Goal: Task Accomplishment & Management: Use online tool/utility

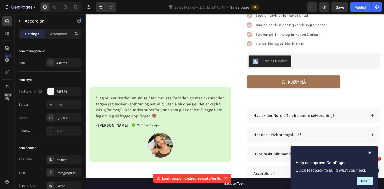
scroll to position [108, 0]
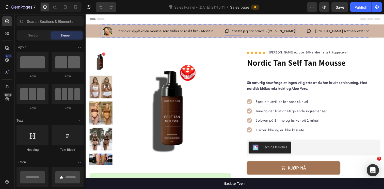
click at [231, 32] on icon at bounding box center [230, 31] width 5 height 5
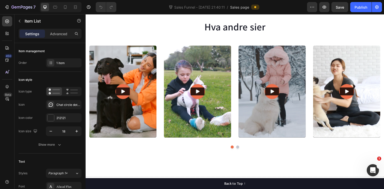
scroll to position [598, 0]
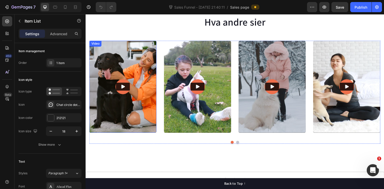
click at [145, 58] on img at bounding box center [123, 88] width 69 height 94
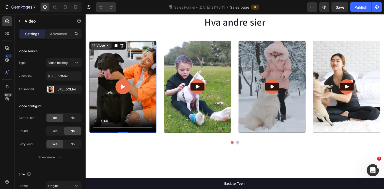
click at [104, 48] on div "Video" at bounding box center [101, 46] width 10 height 5
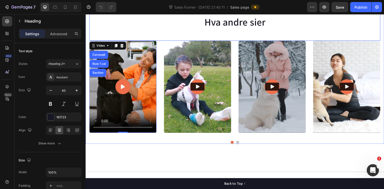
click at [140, 35] on div "Hva andre sier Heading" at bounding box center [237, 18] width 297 height 45
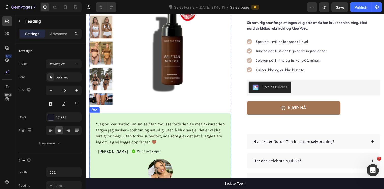
scroll to position [134, 0]
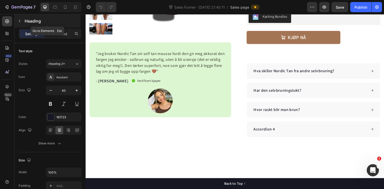
drag, startPoint x: 18, startPoint y: 21, endPoint x: 4, endPoint y: 9, distance: 18.4
click at [18, 21] on icon "button" at bounding box center [20, 21] width 4 height 4
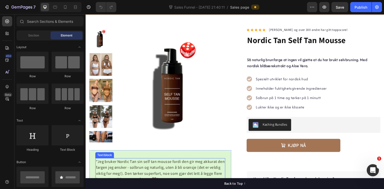
scroll to position [0, 0]
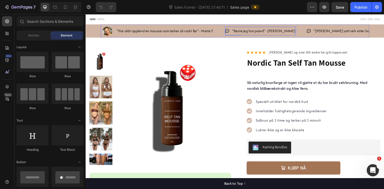
click at [257, 31] on p ""Beste jeg har prøvd" - Jorun N." at bounding box center [267, 31] width 64 height 7
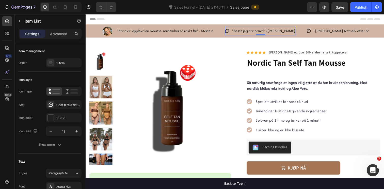
click at [257, 31] on p ""Beste jeg har prøvd" - Jorun N." at bounding box center [267, 31] width 64 height 7
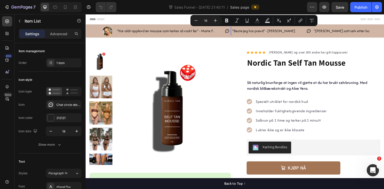
click at [281, 32] on p ""Beste jeg har prøvd" - Jorun N." at bounding box center [267, 31] width 64 height 7
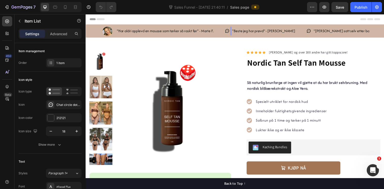
click at [258, 31] on p ""Beste jeg har prøvd" - Jorun N." at bounding box center [267, 31] width 64 height 7
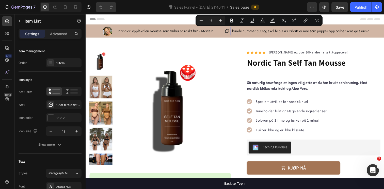
scroll to position [0, 12]
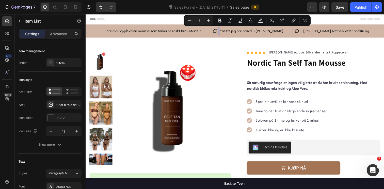
click at [240, 32] on p ""Beste jeg har prøvd" - Jorun N." at bounding box center [255, 31] width 64 height 7
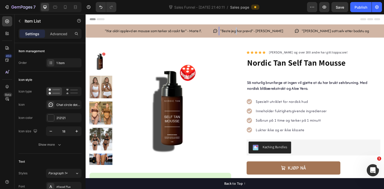
click at [240, 32] on p ""Beste jeg har prøvd" - Jorun N." at bounding box center [255, 31] width 64 height 7
click at [225, 31] on p "Den beste av alle selvbruninger jeg har prøvd,og det er maaaange" at bounding box center [275, 31] width 104 height 7
click at [329, 32] on p ""Den beste av alle selvbruninger jeg har prøvd,og det er maaaange" at bounding box center [276, 31] width 106 height 7
click at [219, 32] on icon at bounding box center [218, 31] width 5 height 5
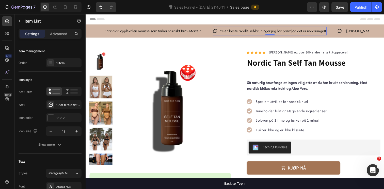
click at [219, 30] on icon at bounding box center [218, 31] width 5 height 5
click at [62, 105] on div "Chat circle dots bold" at bounding box center [68, 105] width 24 height 5
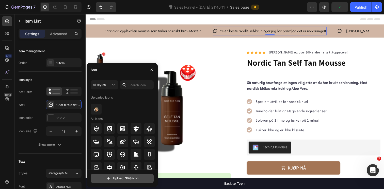
click at [116, 178] on input "file" at bounding box center [122, 178] width 62 height 9
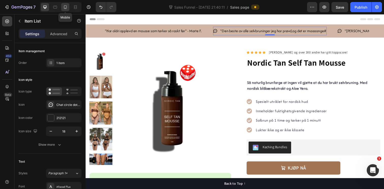
click at [64, 7] on icon at bounding box center [65, 7] width 5 height 5
type input "16"
type input "14"
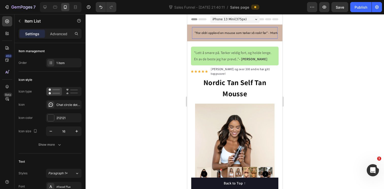
click at [202, 34] on p ""Har aldri opplevd en mousse som tørker så raskt før" - Marte F." at bounding box center [237, 33] width 87 height 6
click at [224, 34] on p ""Har aldri opplevd en mousse som tørker så raskt før" - Marte F." at bounding box center [237, 33] width 87 height 6
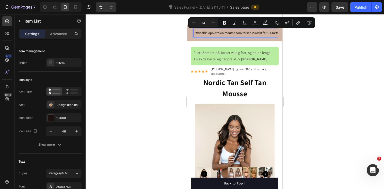
click at [219, 34] on p ""Har aldri opplevd en mousse som tørker så raskt før" - Marte F." at bounding box center [237, 33] width 87 height 6
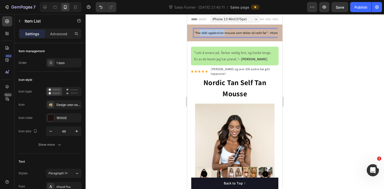
drag, startPoint x: 226, startPoint y: 33, endPoint x: 199, endPoint y: 34, distance: 26.4
click at [199, 34] on p ""Har aldri opplevd en mousse som tørker så raskt før" - Marte F." at bounding box center [237, 33] width 87 height 6
click at [219, 32] on p ""Ingen mousse som tørker så raskt før" - Marte F." at bounding box center [227, 33] width 67 height 6
click at [307, 34] on div at bounding box center [235, 101] width 298 height 175
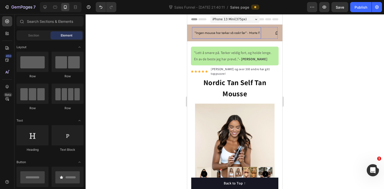
click at [230, 33] on p ""Ingen mousse har tørker så raskt før" - Marte F." at bounding box center [227, 33] width 66 height 6
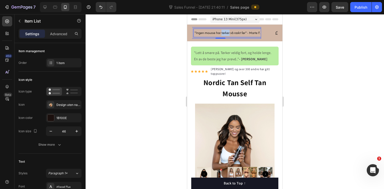
click at [228, 33] on p ""Ingen mousse har tørker så raskt før" - Marte F." at bounding box center [227, 33] width 66 height 6
click at [301, 40] on div at bounding box center [235, 101] width 298 height 175
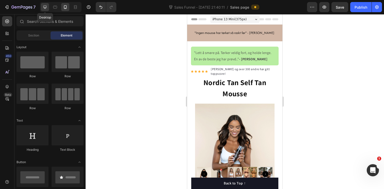
click at [45, 7] on icon at bounding box center [44, 7] width 5 height 5
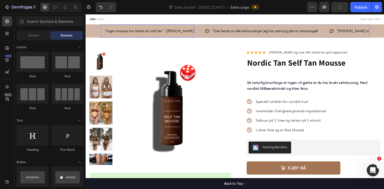
click at [117, 31] on p ""Ingen mousse har tørket så raskt før" - [PERSON_NAME]" at bounding box center [150, 31] width 91 height 7
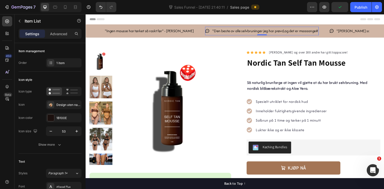
click at [260, 31] on p ""Den beste av alle selvbruninger jeg har prøvd,og det er maaaange#" at bounding box center [269, 31] width 108 height 7
click at [310, 31] on div ""Den beste av alle selvbruninger jeg har prøvd,og det er maaaange#" at bounding box center [268, 31] width 109 height 9
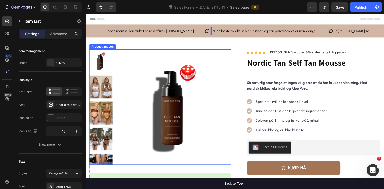
click at [223, 59] on img at bounding box center [175, 109] width 118 height 118
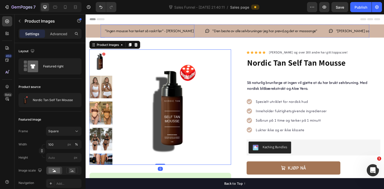
click at [114, 31] on p ""Ingen mousse har tørket så raskt før" - [PERSON_NAME]" at bounding box center [150, 31] width 91 height 7
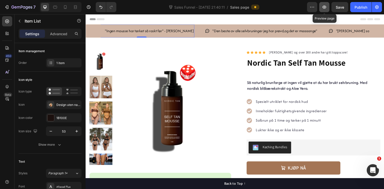
click at [322, 7] on icon "button" at bounding box center [324, 7] width 5 height 5
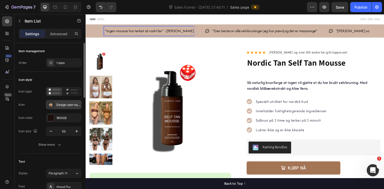
click at [58, 104] on div "Design uten navn 2.Compressed" at bounding box center [68, 105] width 24 height 5
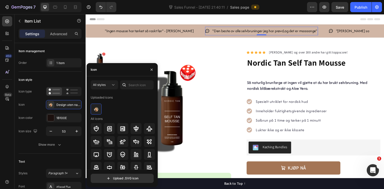
click at [207, 32] on icon at bounding box center [209, 31] width 5 height 5
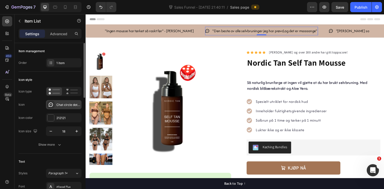
click at [62, 104] on div "Chat circle dots bold" at bounding box center [68, 105] width 24 height 5
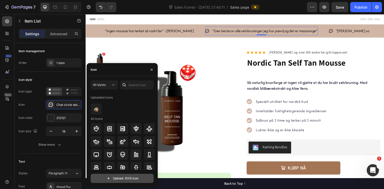
click at [119, 180] on input "file" at bounding box center [122, 178] width 62 height 9
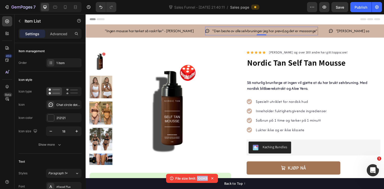
drag, startPoint x: 198, startPoint y: 178, endPoint x: 208, endPoint y: 178, distance: 10.2
click at [208, 178] on div "File size limit: 100KB" at bounding box center [192, 178] width 52 height 9
copy p "100KB"
click at [207, 32] on icon at bounding box center [209, 31] width 5 height 5
click at [62, 105] on div "Chat circle dots bold" at bounding box center [68, 105] width 24 height 5
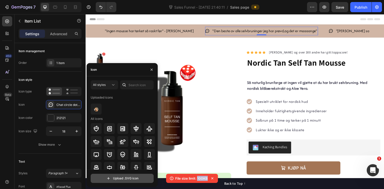
click at [123, 178] on input "file" at bounding box center [122, 178] width 62 height 9
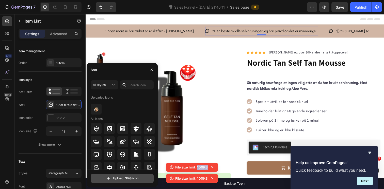
click at [119, 181] on input "file" at bounding box center [122, 178] width 62 height 9
type input "C:\fakepath\Design_utennavn_3_optimized.svg"
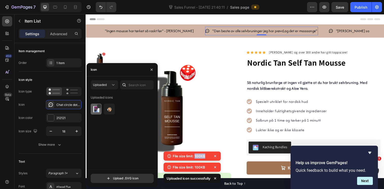
click at [97, 112] on img at bounding box center [96, 109] width 6 height 6
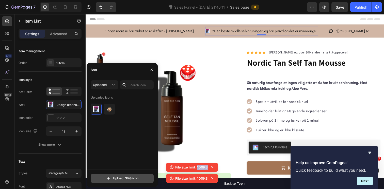
click at [127, 177] on input "file" at bounding box center [122, 178] width 62 height 9
click at [124, 176] on input "file" at bounding box center [122, 178] width 62 height 9
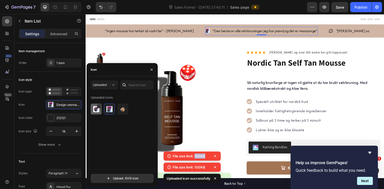
click at [94, 109] on img at bounding box center [96, 109] width 6 height 6
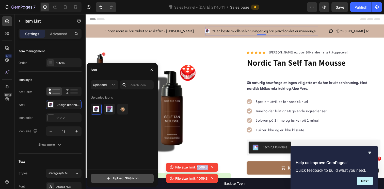
click at [118, 177] on input "file" at bounding box center [122, 178] width 62 height 9
click at [121, 179] on input "file" at bounding box center [122, 178] width 62 height 9
type input "C:\fakepath\Design_utennavn_3_circle_transparent.svg"
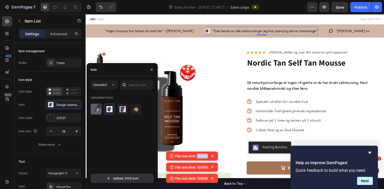
click at [94, 110] on img at bounding box center [96, 109] width 6 height 6
click at [42, 115] on div "Icon color 212121" at bounding box center [50, 117] width 63 height 9
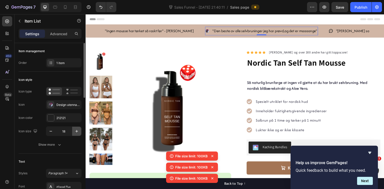
click at [77, 131] on icon "button" at bounding box center [76, 131] width 3 height 3
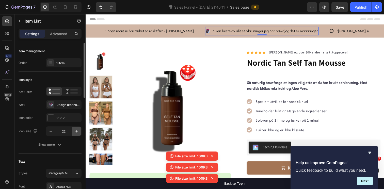
click at [77, 131] on icon "button" at bounding box center [76, 131] width 3 height 3
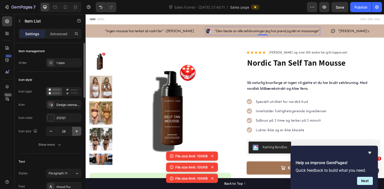
click at [77, 131] on icon "button" at bounding box center [76, 131] width 3 height 3
type input "30"
click at [117, 32] on p ""Ingen mousse har tørket så raskt før" - [PERSON_NAME]" at bounding box center [150, 31] width 91 height 7
click at [218, 29] on p ""Den beste av alle selvbruninger jeg har prøvd,og det er maaaange"" at bounding box center [271, 31] width 107 height 7
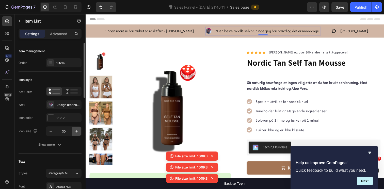
click at [77, 130] on icon "button" at bounding box center [76, 131] width 5 height 5
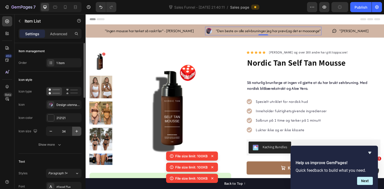
click at [77, 130] on icon "button" at bounding box center [76, 131] width 5 height 5
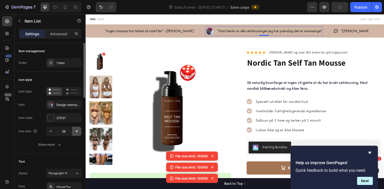
click at [77, 130] on icon "button" at bounding box center [76, 131] width 5 height 5
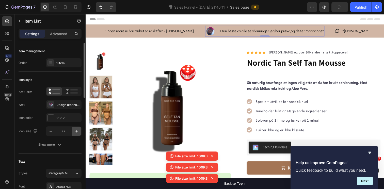
click at [77, 130] on icon "button" at bounding box center [76, 131] width 5 height 5
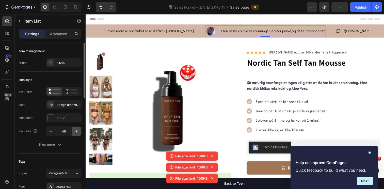
click at [77, 130] on icon "button" at bounding box center [76, 131] width 5 height 5
type input "53"
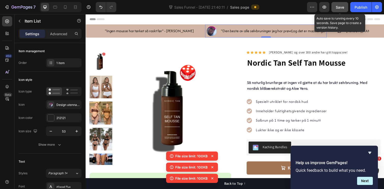
click at [341, 7] on span "Save" at bounding box center [340, 7] width 8 height 4
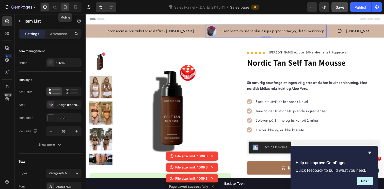
click at [65, 8] on icon at bounding box center [65, 7] width 5 height 5
type input "14"
type input "16"
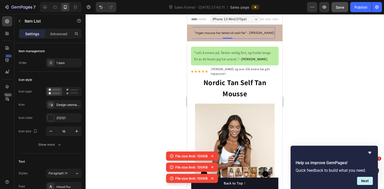
click at [203, 32] on p ""Ingen mousse har tørket så raskt før" - [PERSON_NAME]" at bounding box center [234, 33] width 80 height 6
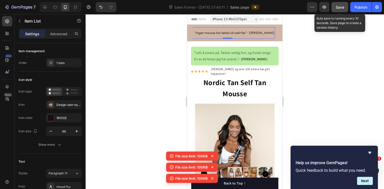
click at [338, 10] on button "Save" at bounding box center [339, 7] width 17 height 10
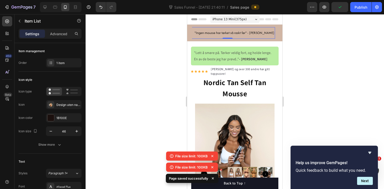
click at [211, 157] on icon at bounding box center [212, 156] width 5 height 5
click at [212, 168] on icon at bounding box center [212, 167] width 5 height 5
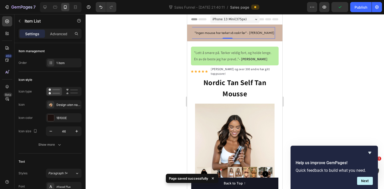
click at [213, 179] on icon at bounding box center [213, 179] width 2 height 2
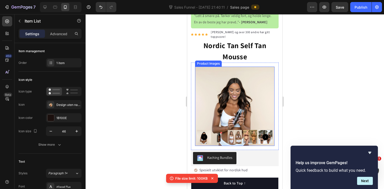
scroll to position [63, 0]
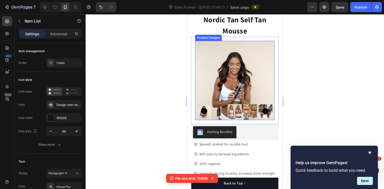
click at [253, 72] on img at bounding box center [234, 80] width 79 height 79
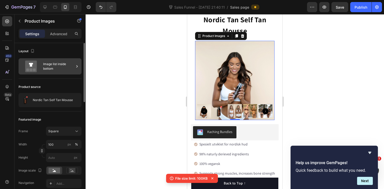
click at [71, 70] on div "Image list inside bottom" at bounding box center [58, 67] width 31 height 12
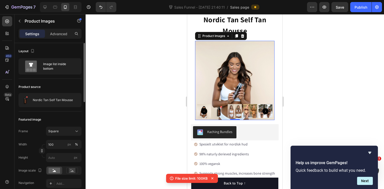
click at [78, 54] on div "Layout" at bounding box center [50, 51] width 63 height 8
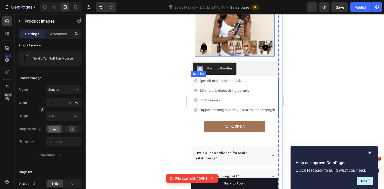
scroll to position [117, 0]
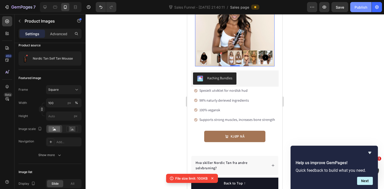
click at [361, 6] on div "Publish" at bounding box center [360, 7] width 13 height 5
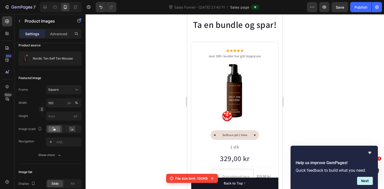
scroll to position [350, 0]
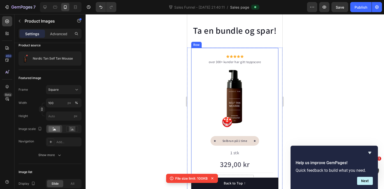
click at [263, 50] on div "Icon Icon Icon Icon Icon Icon List Hoz over 300+ kunder har gitt toppscore Text…" at bounding box center [235, 144] width 88 height 192
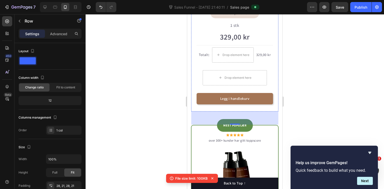
scroll to position [472, 0]
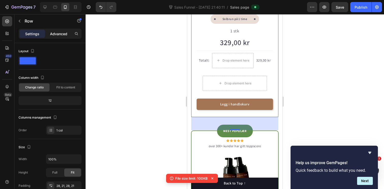
click at [61, 37] on div "Advanced" at bounding box center [58, 34] width 25 height 8
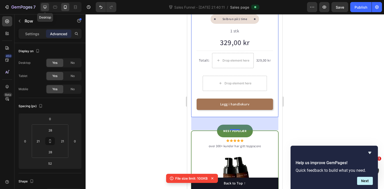
click at [46, 8] on icon at bounding box center [44, 7] width 3 height 3
type input "0"
type input "42"
type input "24"
type input "32"
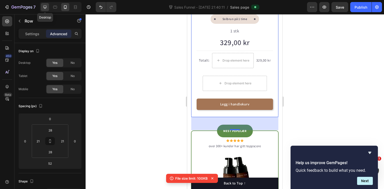
type input "24"
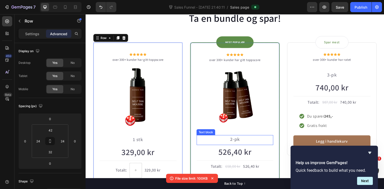
scroll to position [366, 0]
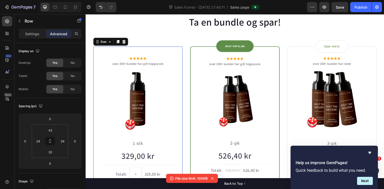
click at [112, 54] on div "Icon Icon Icon Icon Icon Icon List Hoz over 300+ kunder har gitt toppscore Text…" at bounding box center [138, 141] width 91 height 189
click at [147, 53] on div "Icon Icon Icon Icon Icon Icon List Hoz over 300+ kunder har gitt toppscore Text…" at bounding box center [138, 141] width 91 height 189
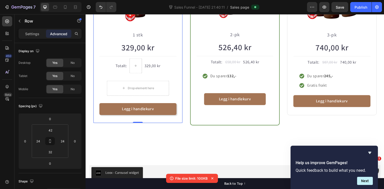
scroll to position [481, 0]
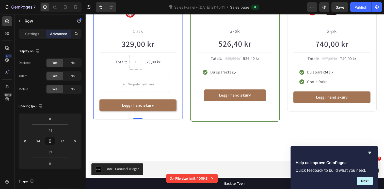
click at [101, 120] on div "Icon Icon Icon Icon Icon Icon List Hoz over 300+ kunder har gitt toppscore Text…" at bounding box center [138, 26] width 91 height 189
click at [72, 90] on span "No" at bounding box center [73, 89] width 4 height 5
click at [66, 8] on icon at bounding box center [65, 7] width 3 height 4
type input "52"
type input "28"
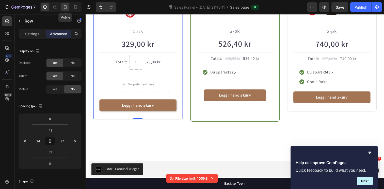
type input "21"
type input "28"
type input "21"
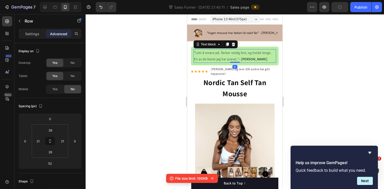
click at [257, 53] on p ""Lett å smøre på. Tørker veldig fort, og holde lenge. En av de beste jeg har pr…" at bounding box center [234, 56] width 81 height 13
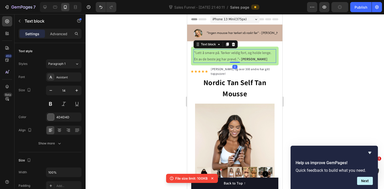
click at [257, 53] on p ""Lett å smøre på. Tørker veldig fort, og holde lenge. En av de beste jeg har pr…" at bounding box center [234, 56] width 81 height 13
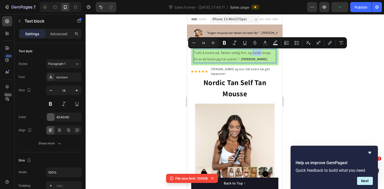
click at [259, 54] on p ""Lett å smøre på. Tørker veldig fort, og holde lenge. En av de beste jeg har pr…" at bounding box center [234, 56] width 81 height 13
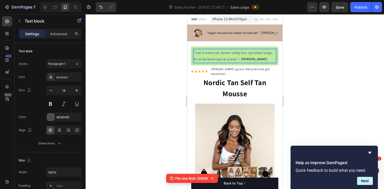
click at [271, 53] on p ""Lett å smøre på. Tørker veldig fort, og holder lenge. En av de beste jeg har p…" at bounding box center [234, 56] width 81 height 13
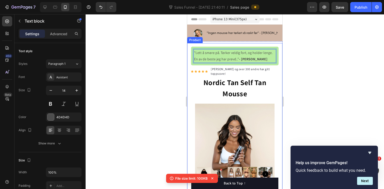
click at [311, 55] on div at bounding box center [235, 101] width 298 height 175
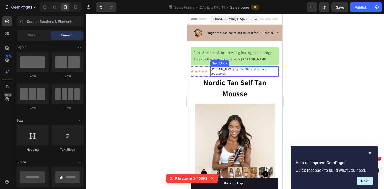
click at [228, 72] on p "[PERSON_NAME] og over 300 andre har gitt toppscore!" at bounding box center [244, 71] width 67 height 9
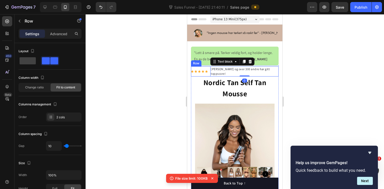
click at [200, 73] on div "Icon Icon Icon Icon Icon Icon List Hoz" at bounding box center [199, 72] width 17 height 10
click at [340, 49] on div at bounding box center [235, 101] width 298 height 175
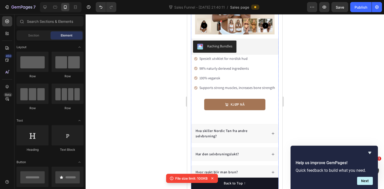
scroll to position [162, 0]
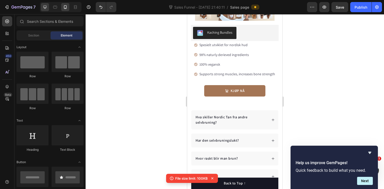
click at [46, 8] on icon at bounding box center [44, 7] width 5 height 5
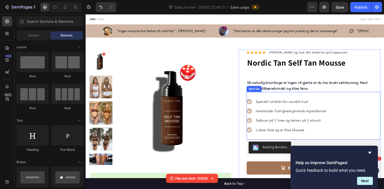
click at [287, 123] on p "Solbrun på 1 time og tørker på 1 minutt" at bounding box center [295, 123] width 73 height 6
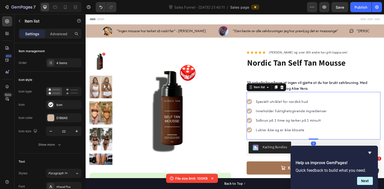
click at [287, 123] on p "Solbrun på 1 time og tørker på 1 minutt" at bounding box center [295, 123] width 73 height 6
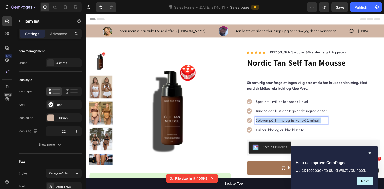
click at [287, 123] on p "Solbrun på 1 time og tørker på 1 minutt" at bounding box center [295, 123] width 73 height 6
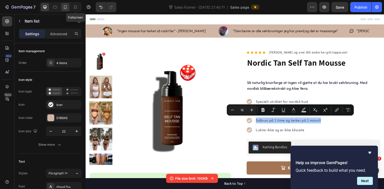
click at [64, 6] on icon at bounding box center [65, 7] width 5 height 5
type input "16"
type input "14"
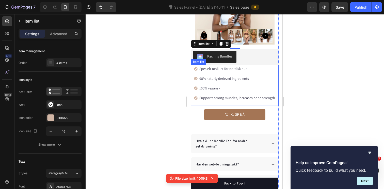
scroll to position [155, 0]
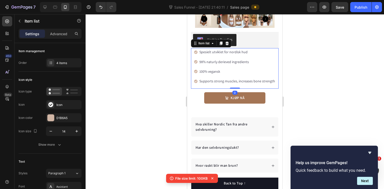
click at [223, 81] on p "Supports strong muscles, increases bone strength" at bounding box center [237, 81] width 76 height 6
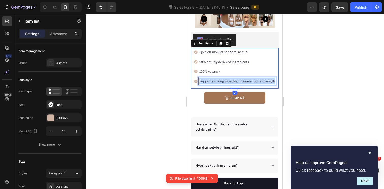
click at [223, 81] on p "Supports strong muscles, increases bone strength" at bounding box center [237, 81] width 76 height 6
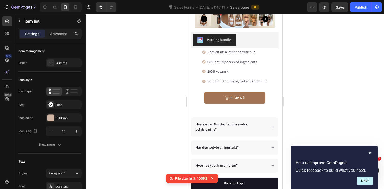
click at [316, 76] on div at bounding box center [235, 101] width 298 height 175
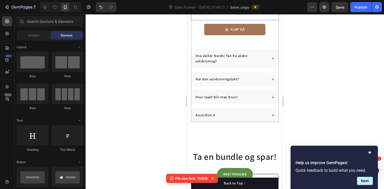
scroll to position [240, 0]
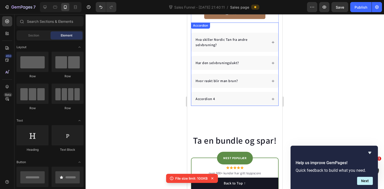
click at [209, 99] on div "Accordion 4" at bounding box center [205, 99] width 21 height 7
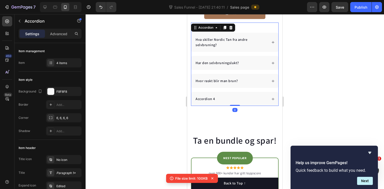
click at [209, 99] on div "Accordion 4" at bounding box center [205, 99] width 21 height 7
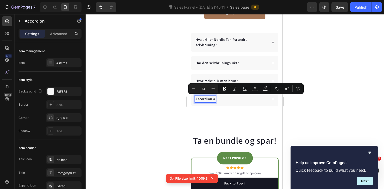
click at [172, 121] on div at bounding box center [235, 101] width 298 height 175
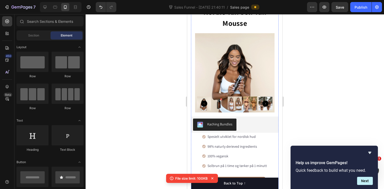
scroll to position [46, 0]
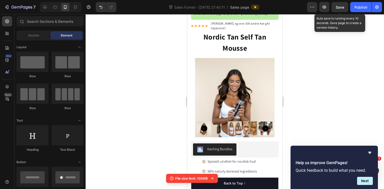
click at [343, 8] on span "Save" at bounding box center [340, 7] width 8 height 4
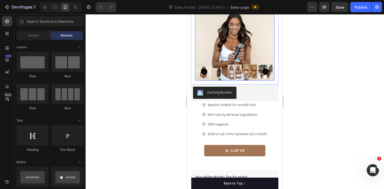
click at [258, 52] on img at bounding box center [234, 40] width 79 height 79
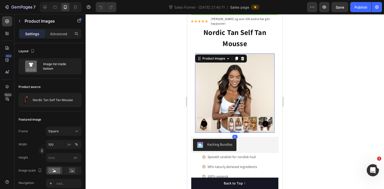
scroll to position [30, 0]
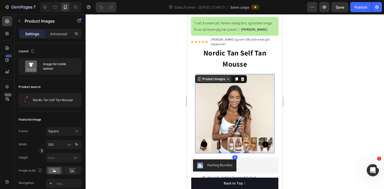
click at [215, 79] on div "Product Images" at bounding box center [213, 79] width 25 height 5
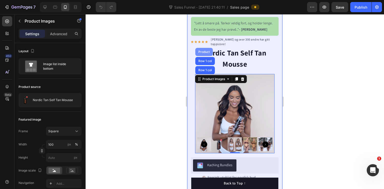
click at [202, 53] on div "Product" at bounding box center [203, 52] width 13 height 3
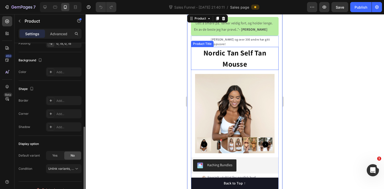
scroll to position [141, 0]
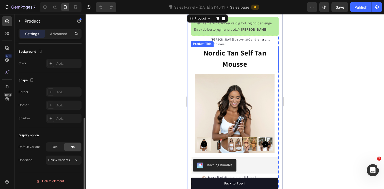
click at [145, 103] on div at bounding box center [235, 101] width 298 height 175
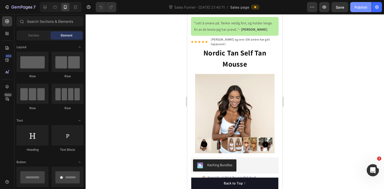
click at [361, 6] on div "Publish" at bounding box center [360, 7] width 13 height 5
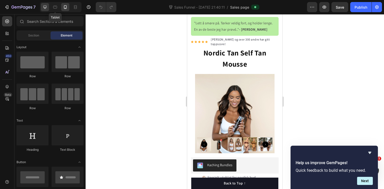
click at [46, 8] on icon at bounding box center [44, 7] width 3 height 3
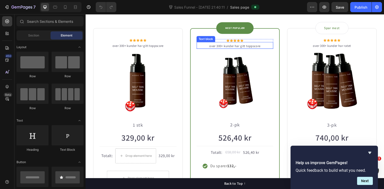
scroll to position [301, 0]
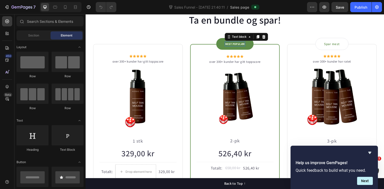
click at [243, 43] on p "MEST POPULÆR" at bounding box center [238, 45] width 20 height 4
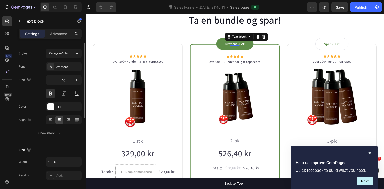
scroll to position [0, 0]
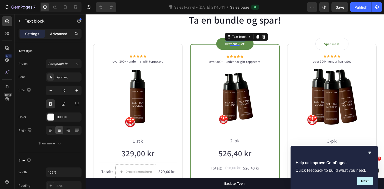
click at [63, 36] on p "Advanced" at bounding box center [58, 33] width 17 height 5
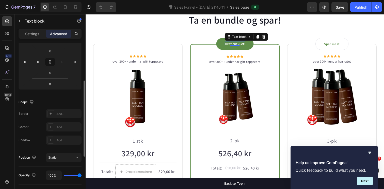
scroll to position [125, 0]
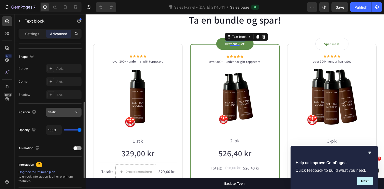
click at [62, 112] on div "Static" at bounding box center [61, 112] width 26 height 5
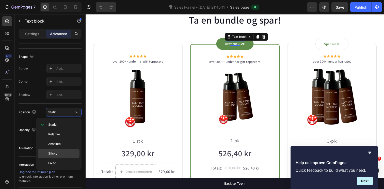
click at [62, 151] on div "Sticky" at bounding box center [59, 154] width 42 height 10
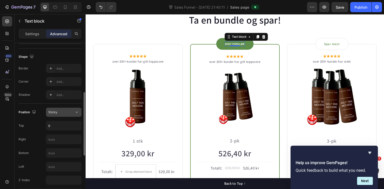
click at [72, 111] on div "Sticky" at bounding box center [61, 112] width 26 height 5
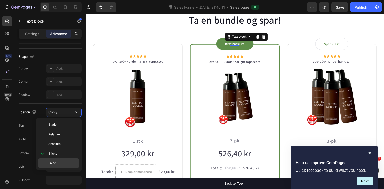
click at [56, 164] on span "Fixed" at bounding box center [52, 163] width 8 height 5
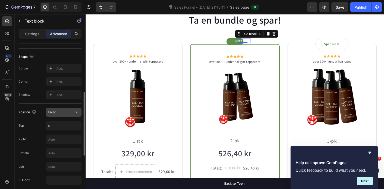
click at [67, 115] on button "Fixed" at bounding box center [64, 112] width 36 height 9
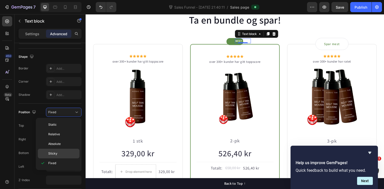
click at [57, 150] on div "Sticky" at bounding box center [59, 154] width 42 height 10
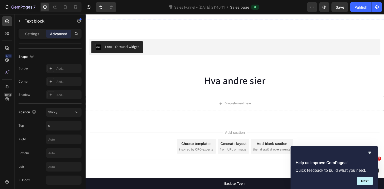
scroll to position [544, 0]
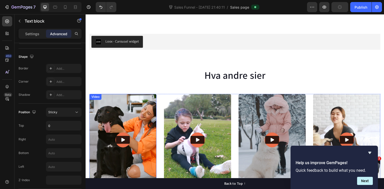
click at [135, 114] on img at bounding box center [123, 143] width 69 height 94
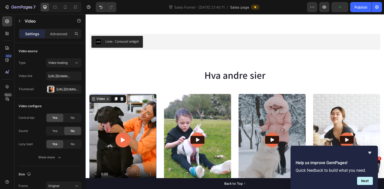
click at [107, 102] on icon at bounding box center [108, 101] width 4 height 4
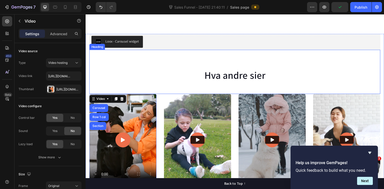
click at [114, 77] on h2 "Hva andre sier" at bounding box center [237, 76] width 297 height 14
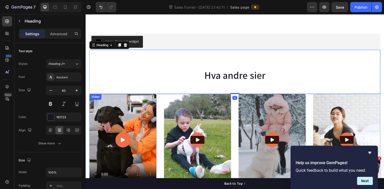
click at [95, 99] on div "Video" at bounding box center [95, 98] width 10 height 5
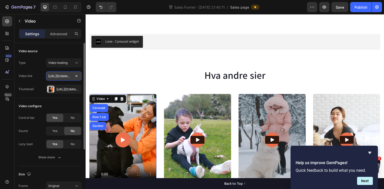
click at [56, 78] on input "https://cdn.shopify.com/videos/c/o/v/31cbd8d73b114e62a9df534684c49c07.mp4" at bounding box center [64, 76] width 36 height 9
click at [64, 91] on div "Https://gempages-demo.Myshopify.Com/cdn/shop/t/1/assets/495611768014373769-3973…" at bounding box center [63, 89] width 15 height 5
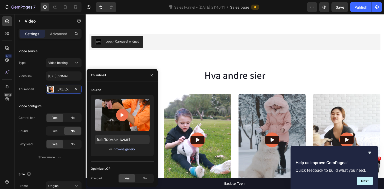
click at [122, 152] on button "Browse gallery" at bounding box center [124, 149] width 22 height 5
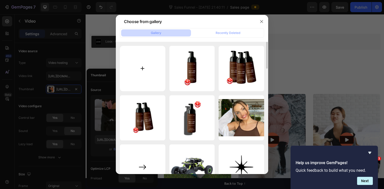
click at [140, 70] on input "file" at bounding box center [142, 68] width 45 height 45
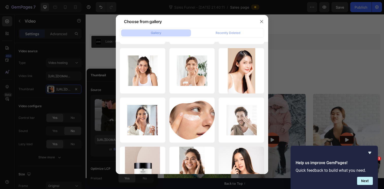
scroll to position [514, 0]
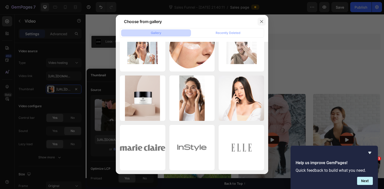
click at [262, 22] on icon "button" at bounding box center [261, 22] width 4 height 4
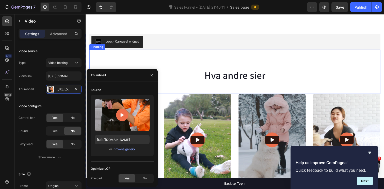
click at [169, 69] on h2 "Hva andre sier" at bounding box center [237, 76] width 297 height 14
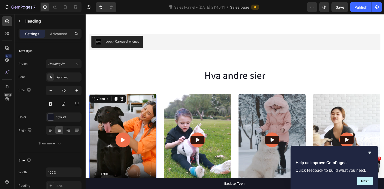
click at [117, 113] on video at bounding box center [123, 143] width 69 height 94
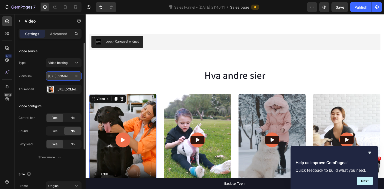
click at [62, 78] on input "https://cdn.shopify.com/videos/c/o/v/31cbd8d73b114e62a9df534684c49c07.mp4" at bounding box center [64, 76] width 36 height 9
click at [60, 76] on input "text" at bounding box center [64, 76] width 36 height 9
click at [77, 90] on icon "button" at bounding box center [76, 89] width 4 height 4
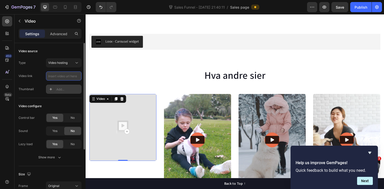
click at [61, 76] on input "text" at bounding box center [64, 76] width 36 height 9
click at [65, 63] on span "Video hosting" at bounding box center [57, 63] width 19 height 4
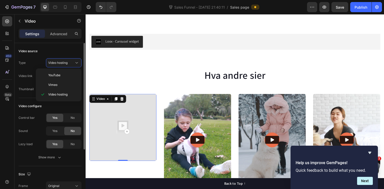
click at [34, 100] on div "Video configure Control bar Yes No Sound Yes No Lazy load Yes No Show more" at bounding box center [50, 132] width 63 height 68
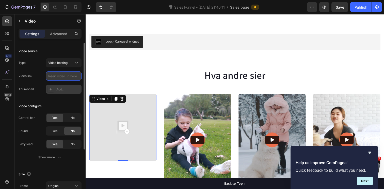
click at [53, 78] on input "text" at bounding box center [64, 76] width 36 height 9
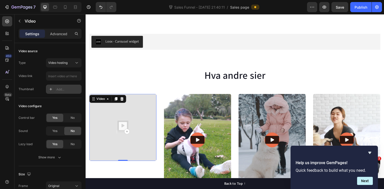
click at [60, 89] on div "Add..." at bounding box center [68, 89] width 24 height 5
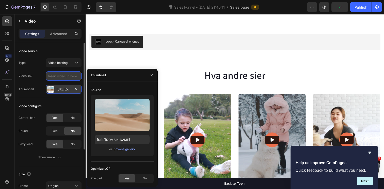
click at [62, 73] on input "text" at bounding box center [64, 76] width 36 height 9
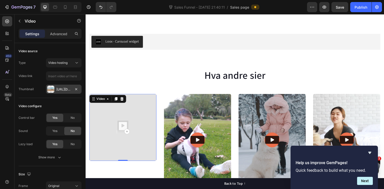
click at [53, 88] on div at bounding box center [50, 89] width 7 height 7
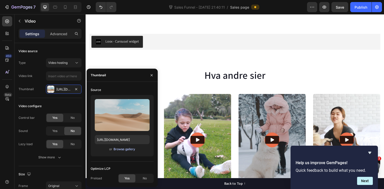
click at [118, 150] on div "Browse gallery" at bounding box center [124, 149] width 22 height 5
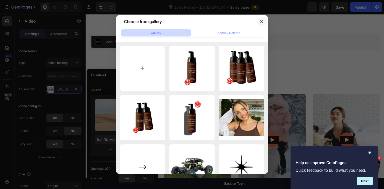
click at [261, 21] on icon "button" at bounding box center [261, 22] width 4 height 4
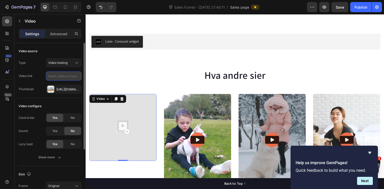
click at [57, 76] on input "text" at bounding box center [64, 76] width 36 height 9
paste input "https://youtube.com/shorts/1G_OrQjzQOQ?feature=share"
type input "https://youtube.com/shorts/1G_OrQjzQOQ?feature=share"
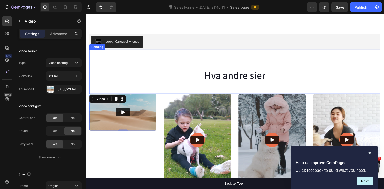
click at [109, 72] on h2 "Hva andre sier" at bounding box center [237, 76] width 297 height 14
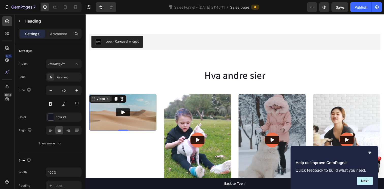
click at [96, 98] on div "Video" at bounding box center [101, 100] width 10 height 5
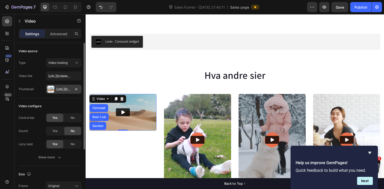
click at [64, 90] on div "[URL][DOMAIN_NAME]" at bounding box center [63, 89] width 15 height 5
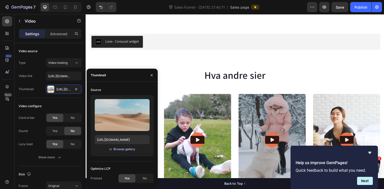
click at [126, 148] on div "Browse gallery" at bounding box center [124, 149] width 22 height 5
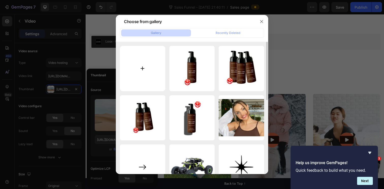
click at [147, 69] on input "file" at bounding box center [142, 68] width 45 height 45
type input "C:\fakepath\før etter collage I.png"
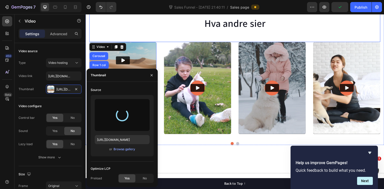
scroll to position [592, 0]
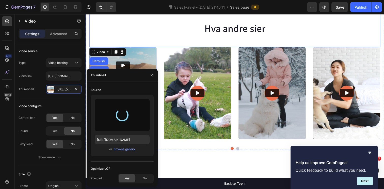
type input "https://cdn.shopify.com/s/files/1/0508/0635/8211/files/gempages_490528312938988…"
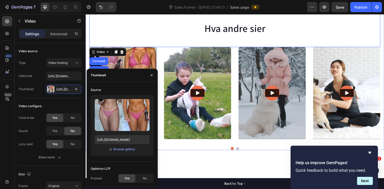
click at [167, 35] on h2 "Hva andre sier" at bounding box center [237, 28] width 297 height 14
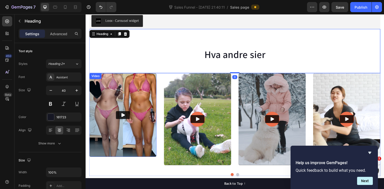
scroll to position [561, 0]
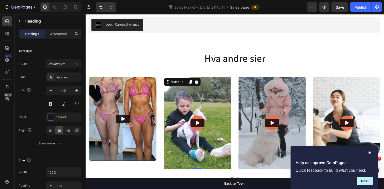
click at [201, 91] on img at bounding box center [199, 125] width 69 height 94
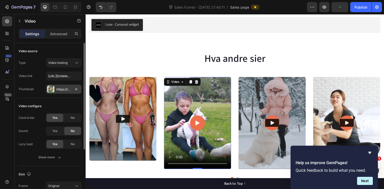
click at [67, 92] on div "Https:////gempages-demo.Myshopify.Com/cdn/shop/t/1/assets/495611768014373769-90…" at bounding box center [64, 89] width 36 height 9
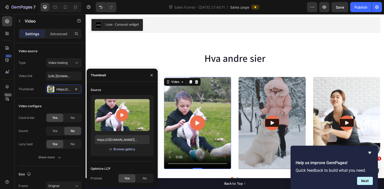
click at [121, 151] on div "Browse gallery" at bounding box center [124, 149] width 22 height 5
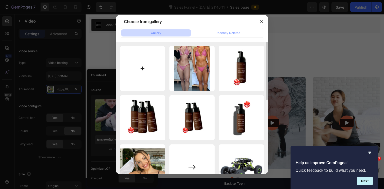
click at [142, 76] on input "file" at bounding box center [142, 68] width 45 height 45
type input "C:\fakepath\Skjermbilde 2025-08-01 kl. 18.59.38.png"
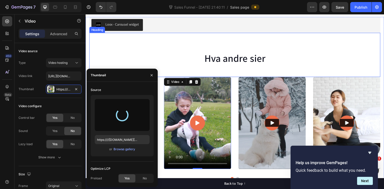
type input "[URL][DOMAIN_NAME]"
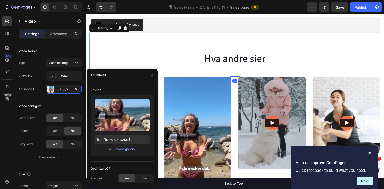
click at [131, 59] on h2 "Hva andre sier" at bounding box center [237, 59] width 297 height 14
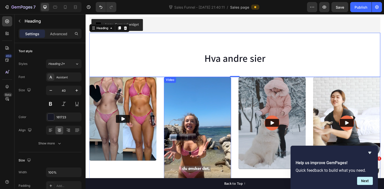
click at [171, 83] on div "Video" at bounding box center [172, 81] width 10 height 5
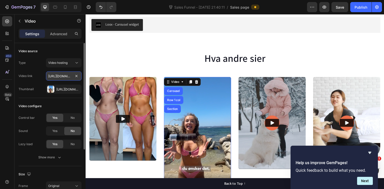
click at [60, 77] on input "https://cdn.shopify.com/videos/c/o/v/8432697ab1a3415c977a819aa651739e.mp4" at bounding box center [64, 76] width 36 height 9
click at [63, 77] on input "text" at bounding box center [64, 76] width 36 height 9
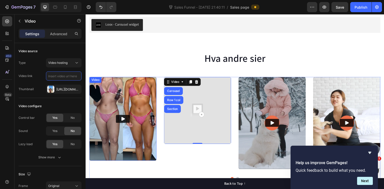
paste input "[URL][DOMAIN_NAME]"
type input "[URL][DOMAIN_NAME]"
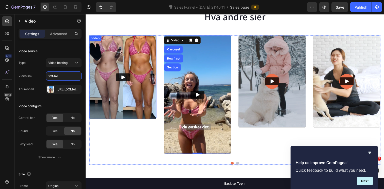
scroll to position [603, 0]
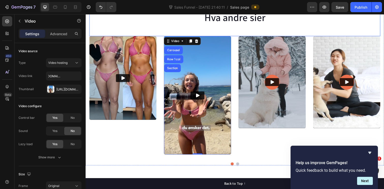
click at [296, 23] on h2 "Hva andre sier" at bounding box center [237, 17] width 297 height 14
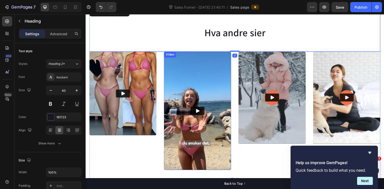
scroll to position [587, 0]
click at [203, 93] on img at bounding box center [199, 113] width 69 height 121
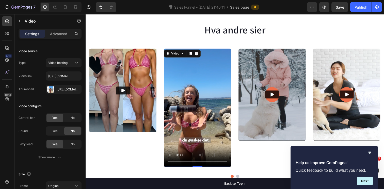
scroll to position [590, 0]
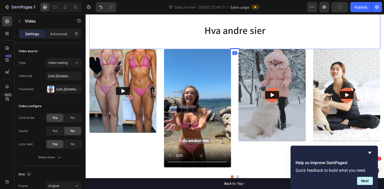
click at [239, 31] on h2 "Hva andre sier" at bounding box center [237, 30] width 297 height 14
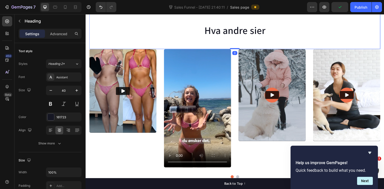
click at [264, 31] on h2 "Hva andre sier" at bounding box center [237, 30] width 297 height 14
click at [264, 31] on p "Hva andre sier" at bounding box center [238, 30] width 296 height 13
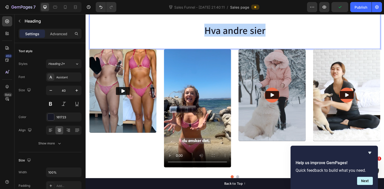
click at [264, 31] on p "Hva andre sier" at bounding box center [238, 30] width 296 height 13
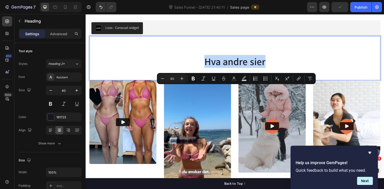
scroll to position [525, 0]
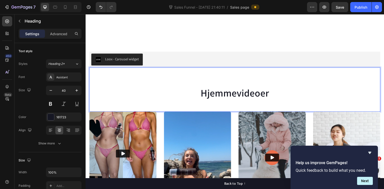
click at [209, 93] on p "Hjemmevideoer" at bounding box center [238, 94] width 296 height 13
click at [256, 55] on div "Loox - Carousel widget" at bounding box center [237, 61] width 293 height 12
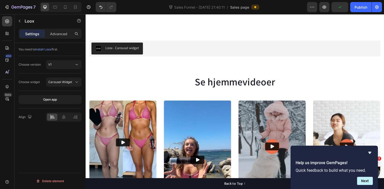
scroll to position [610, 0]
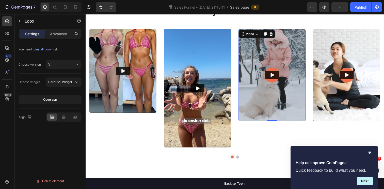
click at [283, 52] on img at bounding box center [276, 76] width 69 height 94
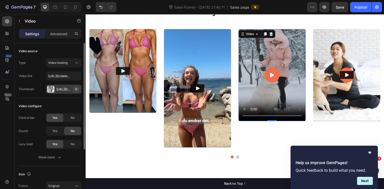
click at [77, 89] on icon "button" at bounding box center [76, 89] width 4 height 4
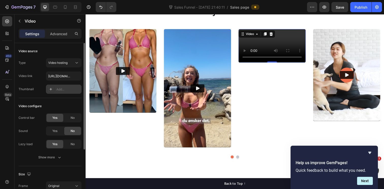
click at [60, 89] on div "Add..." at bounding box center [68, 89] width 24 height 5
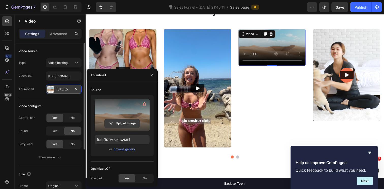
click at [126, 120] on input "file" at bounding box center [122, 123] width 35 height 9
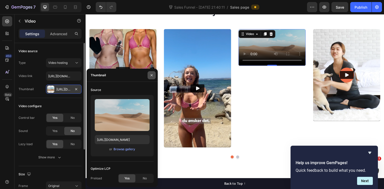
click at [152, 77] on icon "button" at bounding box center [152, 75] width 4 height 4
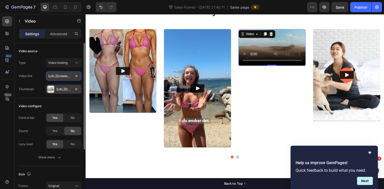
click at [70, 77] on input "https://cdn.shopify.com/videos/c/o/v/8f0a74436ddf48fc8a35772c4090f4c8.mp4" at bounding box center [64, 76] width 36 height 9
paste input "https://youtube.com/shorts/GguvtEygLgI?feature=share"
type input "https://youtube.com/shorts/GguvtEygLgI?feature=share"
click at [69, 104] on div "Video configure" at bounding box center [50, 106] width 63 height 8
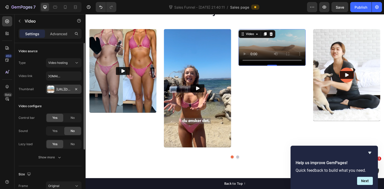
scroll to position [0, 0]
click at [65, 91] on div "[URL][DOMAIN_NAME]" at bounding box center [63, 89] width 15 height 5
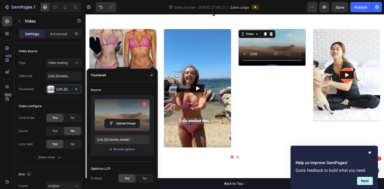
click at [145, 104] on icon "button" at bounding box center [144, 105] width 3 height 4
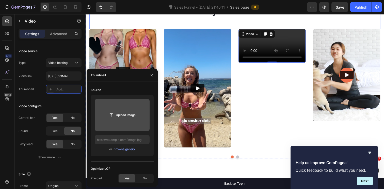
click at [138, 25] on div "Se hjemmevideoer Heading" at bounding box center [237, 6] width 297 height 45
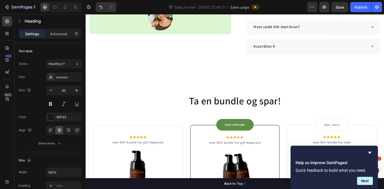
scroll to position [217, 0]
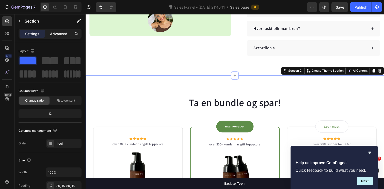
click at [64, 35] on p "Advanced" at bounding box center [58, 33] width 17 height 5
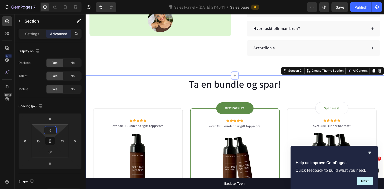
type input "4"
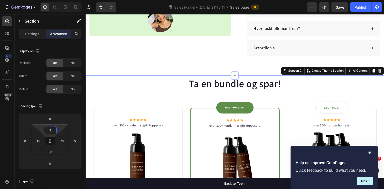
drag, startPoint x: 49, startPoint y: 135, endPoint x: 50, endPoint y: 144, distance: 9.7
click at [50, 0] on html "7 Version history Sales Funnel - Sep 11, 21:40:11 / Sales page Preview Save Pub…" at bounding box center [192, 0] width 384 height 0
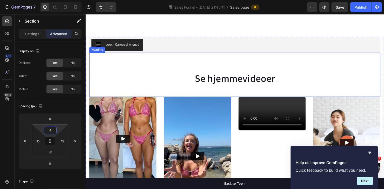
scroll to position [476, 0]
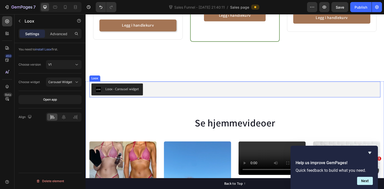
click at [158, 88] on div "Loox - Carousel widget" at bounding box center [237, 91] width 293 height 12
click at [100, 79] on div "Loox" at bounding box center [100, 78] width 9 height 5
click at [114, 93] on div "Loox - Carousel widget" at bounding box center [117, 91] width 44 height 6
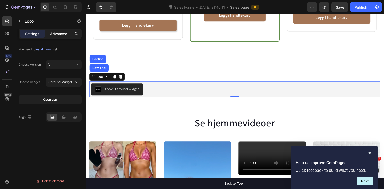
click at [59, 35] on p "Advanced" at bounding box center [58, 33] width 17 height 5
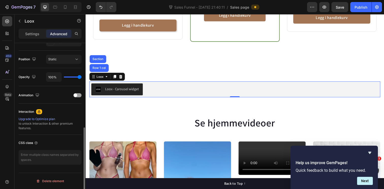
scroll to position [172, 0]
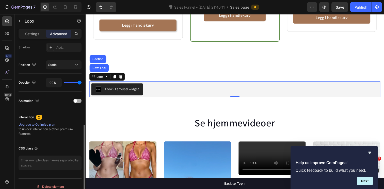
click at [78, 102] on div at bounding box center [77, 101] width 8 height 4
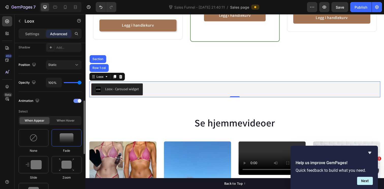
click at [79, 102] on span at bounding box center [80, 101] width 4 height 4
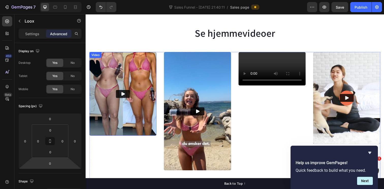
scroll to position [577, 0]
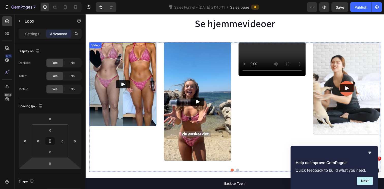
click at [129, 65] on img at bounding box center [123, 86] width 69 height 86
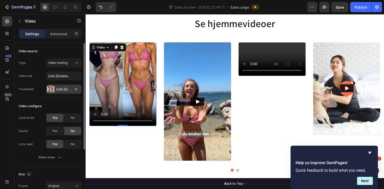
click at [60, 88] on div "Https://cdn.Shopify.Com/s/files/1/0508/0635/8211/files/gempages_490528312938988…" at bounding box center [63, 89] width 15 height 5
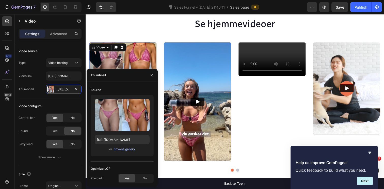
click at [125, 150] on div "Browse gallery" at bounding box center [124, 149] width 22 height 5
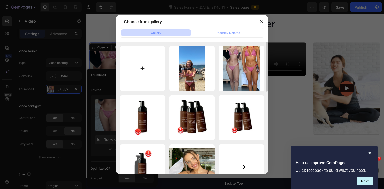
click at [147, 76] on input "file" at bounding box center [142, 68] width 45 height 45
type input "C:\fakepath\Skjermbilde 2025-09-28 kl. 13.55.17.png"
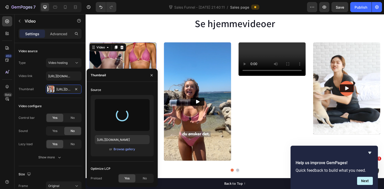
type input "https://cdn.shopify.com/s/files/1/0508/0635/8211/files/gempages_490528312938988…"
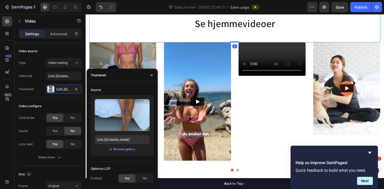
click at [156, 35] on div "Se hjemmevideoer Heading 0" at bounding box center [237, 20] width 297 height 45
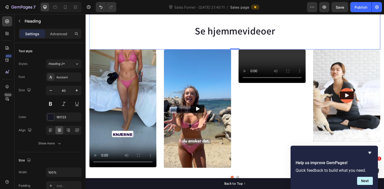
scroll to position [599, 0]
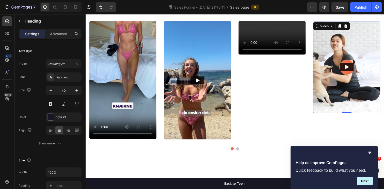
click at [341, 34] on img at bounding box center [352, 68] width 69 height 94
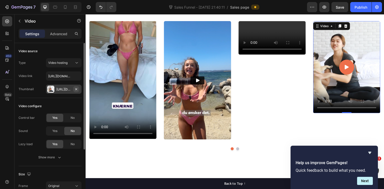
click at [76, 88] on icon "button" at bounding box center [76, 89] width 4 height 4
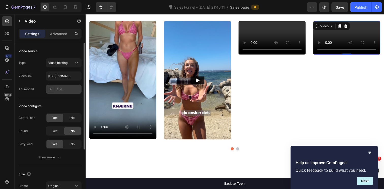
click at [61, 90] on div "Add..." at bounding box center [68, 89] width 24 height 5
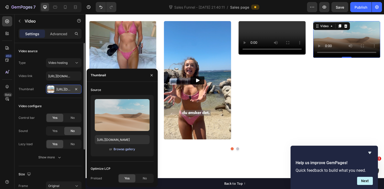
click at [122, 149] on div "Browse gallery" at bounding box center [124, 149] width 22 height 5
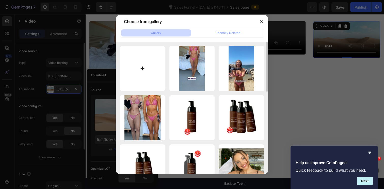
click at [143, 75] on input "file" at bounding box center [142, 68] width 45 height 45
type input "C:\fakepath\før etter stående.png"
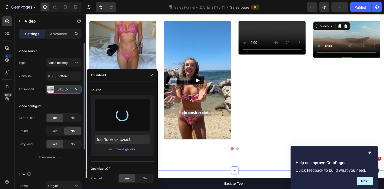
click at [242, 165] on div "Loox - Carousel widget Loox Se hjemmevideoer Heading Video Video Video Video 0 …" at bounding box center [238, 56] width 305 height 235
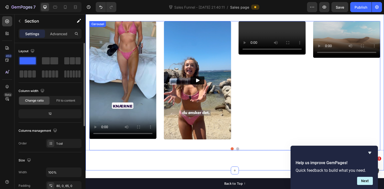
click at [267, 34] on video at bounding box center [276, 38] width 69 height 34
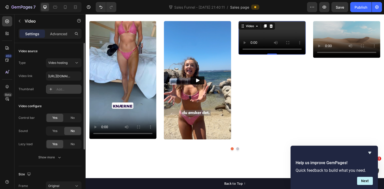
click at [52, 88] on icon at bounding box center [51, 89] width 4 height 4
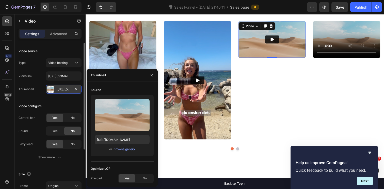
click at [123, 152] on div "or Browse gallery" at bounding box center [122, 149] width 55 height 6
click at [121, 151] on div "Browse gallery" at bounding box center [124, 149] width 22 height 5
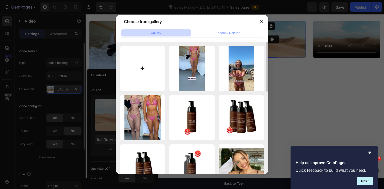
click at [152, 69] on input "file" at bounding box center [142, 68] width 45 height 45
type input "C:\fakepath\Skjermbilde 2025-09-28 kl. 13.59.22.png"
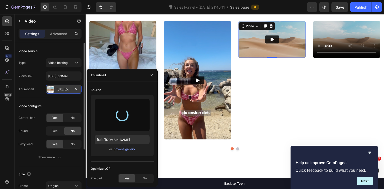
type input "https://cdn.shopify.com/s/files/1/0508/0635/8211/files/gempages_490528312938988…"
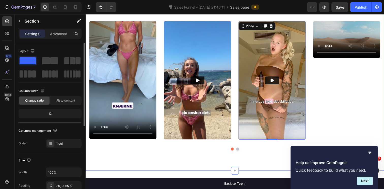
click at [271, 165] on div "Loox - Carousel widget Loox Se hjemmevideoer Heading Video Video Video 0 Video …" at bounding box center [238, 56] width 305 height 235
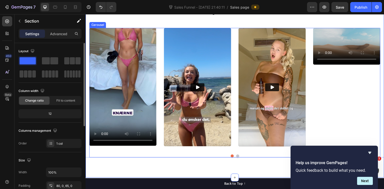
scroll to position [592, 0]
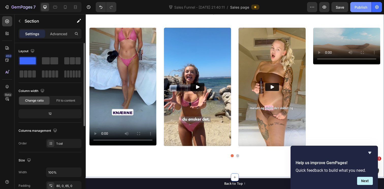
click at [357, 8] on div "Publish" at bounding box center [360, 7] width 13 height 5
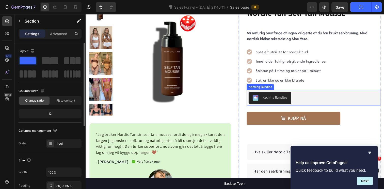
scroll to position [0, 0]
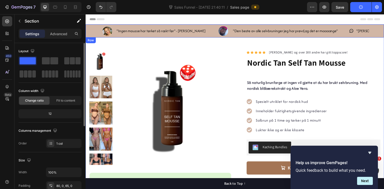
click at [97, 30] on div ""Ingen mousse har tørket så raskt før" - Marte F. Item List "Den beste av alle …" at bounding box center [238, 31] width 305 height 13
click at [93, 44] on div "Row" at bounding box center [96, 43] width 8 height 5
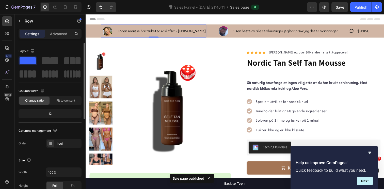
click at [114, 27] on div ""Ingen mousse har tørket så raskt før" - [PERSON_NAME]" at bounding box center [155, 31] width 108 height 13
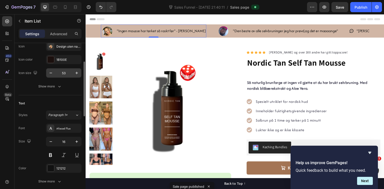
scroll to position [59, 0]
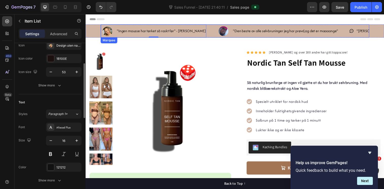
click at [201, 27] on div ""Ingen mousse har tørket så raskt før" - Marte F. Item List 0" at bounding box center [160, 31] width 119 height 13
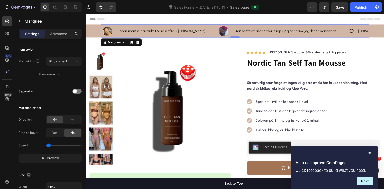
scroll to position [0, 0]
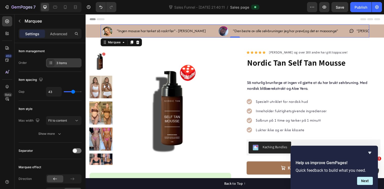
click at [61, 64] on div "3 items" at bounding box center [68, 63] width 24 height 5
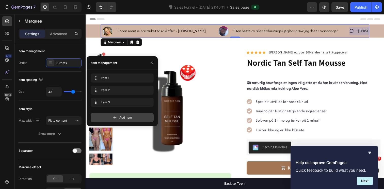
click at [118, 117] on div "Add item" at bounding box center [122, 117] width 63 height 9
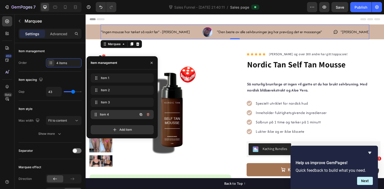
click at [111, 113] on span "Item 4" at bounding box center [119, 114] width 38 height 5
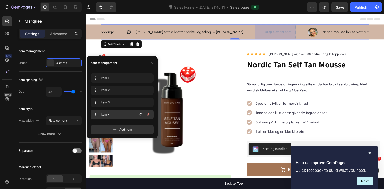
scroll to position [0, 228]
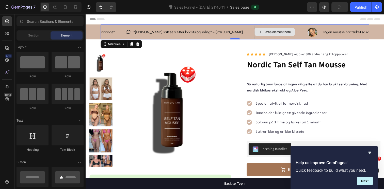
click at [258, 35] on div "Drop element here" at bounding box center [278, 32] width 41 height 8
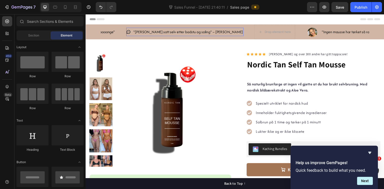
click at [127, 33] on icon at bounding box center [129, 32] width 5 height 5
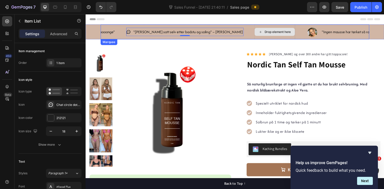
click at [268, 30] on div "Drop element here" at bounding box center [281, 32] width 27 height 4
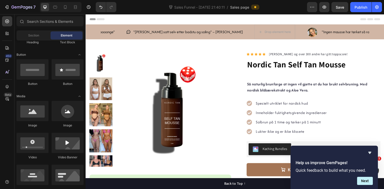
scroll to position [0, 0]
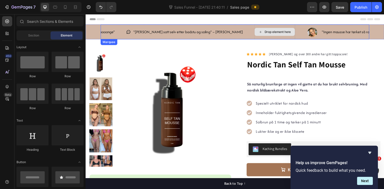
click at [262, 33] on icon at bounding box center [264, 32] width 4 height 4
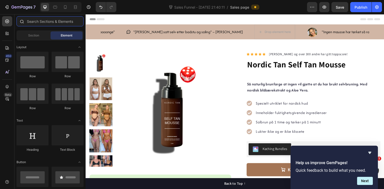
click at [55, 22] on input "text" at bounding box center [49, 21] width 67 height 10
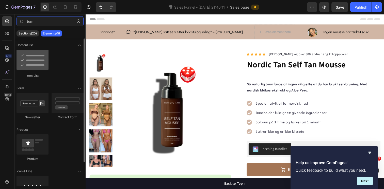
type input "tem"
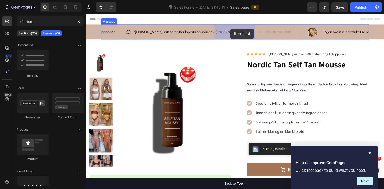
drag, startPoint x: 114, startPoint y: 81, endPoint x: 233, endPoint y: 29, distance: 129.3
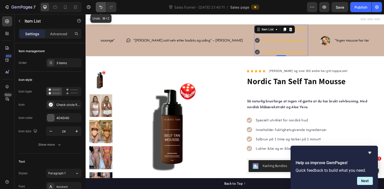
click at [101, 9] on icon "Undo/Redo" at bounding box center [100, 7] width 5 height 5
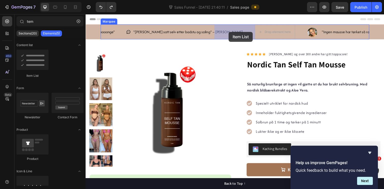
drag, startPoint x: 122, startPoint y: 81, endPoint x: 232, endPoint y: 32, distance: 120.1
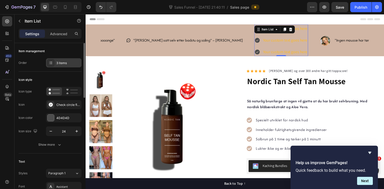
click at [61, 66] on div "3 items" at bounding box center [64, 62] width 36 height 9
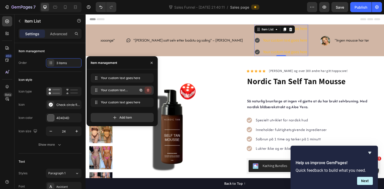
click at [149, 91] on icon "button" at bounding box center [148, 90] width 3 height 3
click at [147, 91] on div "Delete" at bounding box center [144, 90] width 9 height 5
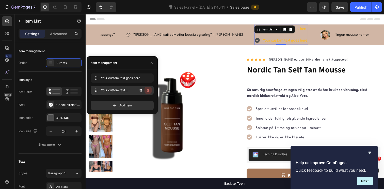
click at [148, 90] on icon "button" at bounding box center [148, 90] width 4 height 4
click at [148, 88] on div "Delete" at bounding box center [144, 90] width 9 height 5
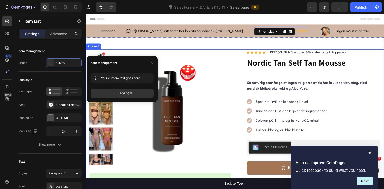
click at [236, 62] on div "Product Images “Jeg bruker Nordic Tan sin self tan mousse fordi den gir meg akk…" at bounding box center [238, 161] width 305 height 223
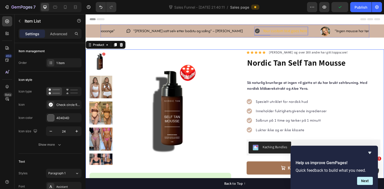
click at [258, 32] on icon at bounding box center [260, 31] width 5 height 5
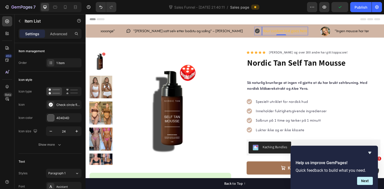
click at [266, 31] on div "Your custom text goes here" at bounding box center [289, 31] width 47 height 9
click at [174, 30] on p ""[PERSON_NAME] satt selv etter badstu og soling" – [PERSON_NAME]" at bounding box center [190, 31] width 112 height 7
click at [172, 30] on p ""[PERSON_NAME] satt selv etter badstu og soling" – [PERSON_NAME]" at bounding box center [190, 31] width 112 height 7
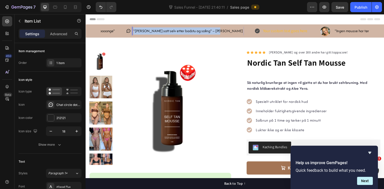
click at [172, 30] on p ""[PERSON_NAME] satt selv etter badstu og soling" – [PERSON_NAME]" at bounding box center [190, 31] width 112 height 7
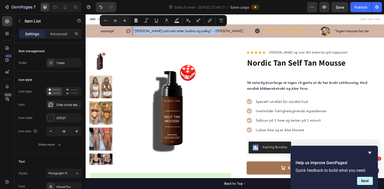
copy p ""[PERSON_NAME] satt selv etter badstu og soling" – [PERSON_NAME]"
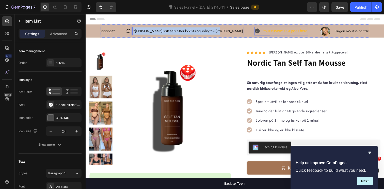
click at [267, 31] on p "Your custom text goes here" at bounding box center [289, 31] width 45 height 7
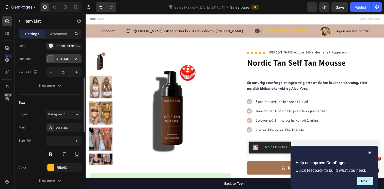
scroll to position [96, 0]
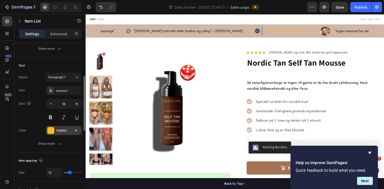
click at [52, 130] on div at bounding box center [50, 130] width 7 height 7
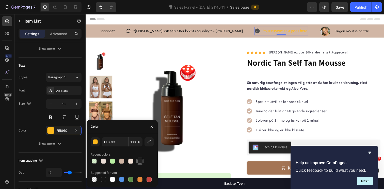
click at [140, 163] on div at bounding box center [139, 161] width 5 height 5
type input "212121"
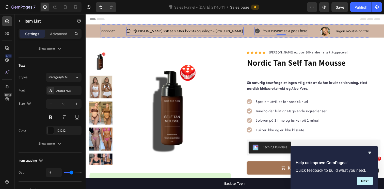
click at [159, 31] on p ""[PERSON_NAME] satt selv etter badstu og soling" – [PERSON_NAME]" at bounding box center [190, 31] width 112 height 7
click at [171, 31] on p ""[PERSON_NAME] satt selv etter badstu og soling" – [PERSON_NAME]" at bounding box center [190, 31] width 112 height 7
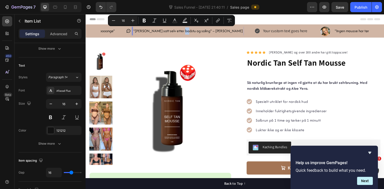
copy p "og"
click at [266, 27] on div "Your custom text goes here" at bounding box center [289, 31] width 47 height 9
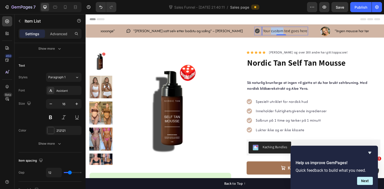
click at [267, 31] on p "Your custom text goes here" at bounding box center [289, 31] width 45 height 7
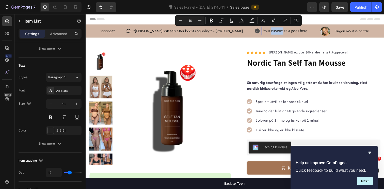
click at [267, 31] on p "Your custom text goes here" at bounding box center [289, 31] width 45 height 7
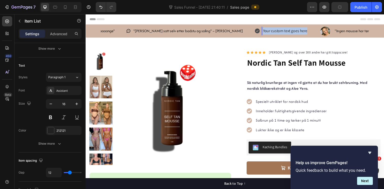
click at [267, 31] on p "Your custom text goes here" at bounding box center [289, 31] width 45 height 7
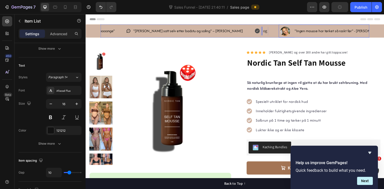
click at [299, 31] on p ""Ingen mousse har tørket så raskt før" - [PERSON_NAME]" at bounding box center [344, 31] width 91 height 7
click at [267, 32] on p "og" at bounding box center [269, 31] width 4 height 7
click at [258, 31] on icon at bounding box center [260, 31] width 5 height 5
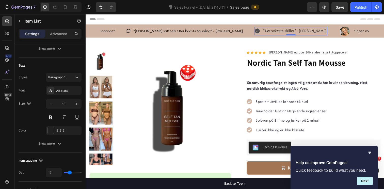
click at [258, 31] on icon at bounding box center [260, 31] width 5 height 5
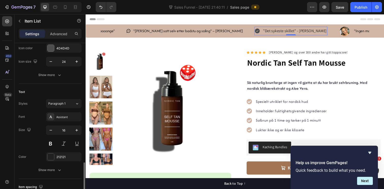
scroll to position [25, 0]
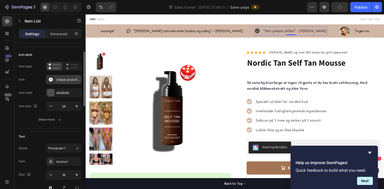
click at [54, 80] on div "Check circle filled" at bounding box center [64, 79] width 36 height 9
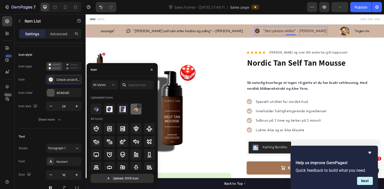
click at [135, 110] on img at bounding box center [136, 109] width 6 height 6
click at [82, 68] on div at bounding box center [83, 79] width 3 height 55
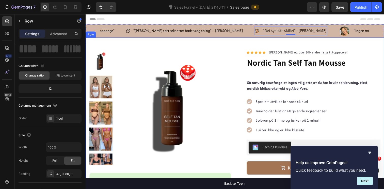
click at [228, 42] on div "Product Images “Jeg bruker Nordic Tan sin self tan mousse fordi den gir meg akk…" at bounding box center [238, 165] width 305 height 255
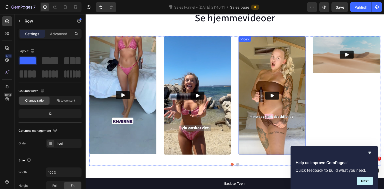
scroll to position [586, 0]
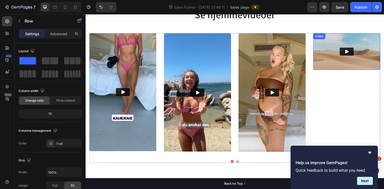
click at [337, 43] on div "Video" at bounding box center [352, 53] width 69 height 38
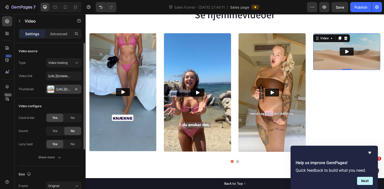
click at [52, 90] on div at bounding box center [50, 89] width 7 height 7
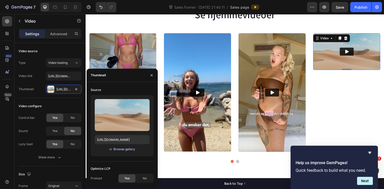
click at [127, 150] on div "Browse gallery" at bounding box center [124, 149] width 22 height 5
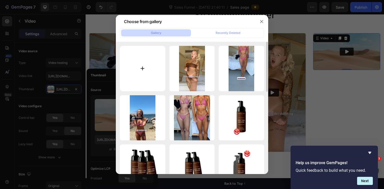
click at [145, 71] on input "file" at bounding box center [142, 68] width 45 height 45
type input "C:\fakepath\før etter stående.png"
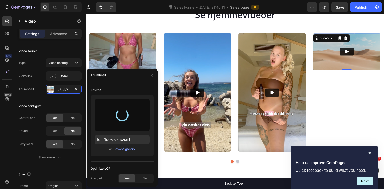
type input "https://cdn.shopify.com/s/files/1/0508/0635/8211/files/gempages_490528312938988…"
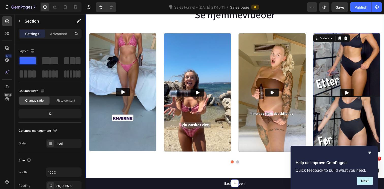
click at [269, 168] on div "Loox - Carousel widget Loox Se hjemmevideoer Heading Video Video Video Video 0 …" at bounding box center [238, 71] width 305 height 198
click at [369, 154] on icon "Hide survey" at bounding box center [370, 153] width 6 height 6
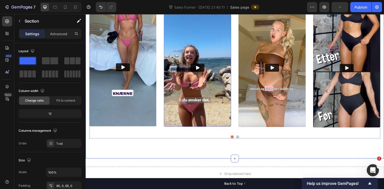
scroll to position [609, 0]
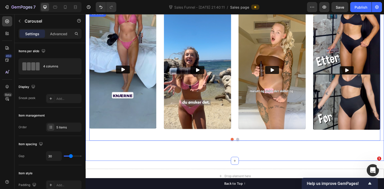
click at [241, 143] on div "Video Video Video Video Video Carousel" at bounding box center [237, 77] width 297 height 133
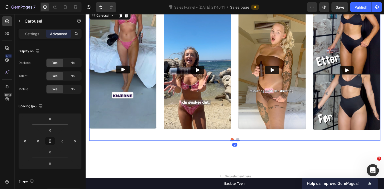
click at [240, 142] on button "Dot" at bounding box center [240, 142] width 3 height 3
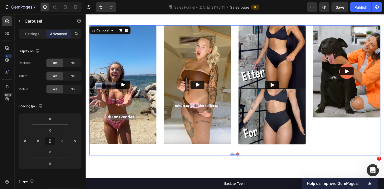
scroll to position [568, 0]
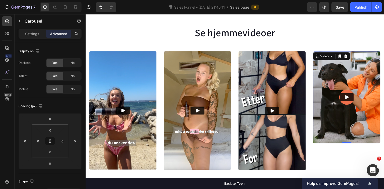
click at [337, 63] on img at bounding box center [352, 99] width 69 height 94
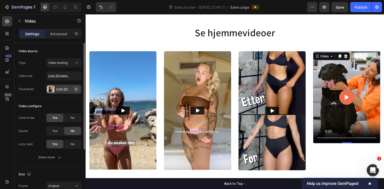
click at [76, 90] on icon "button" at bounding box center [76, 89] width 4 height 4
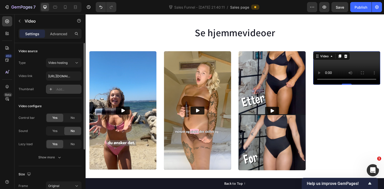
click at [53, 90] on div at bounding box center [50, 89] width 7 height 7
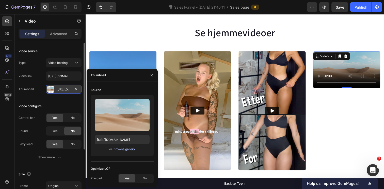
click at [129, 148] on div "Browse gallery" at bounding box center [124, 149] width 22 height 5
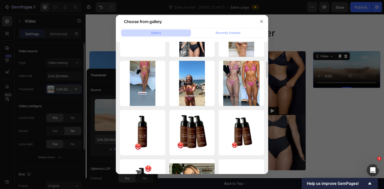
scroll to position [0, 0]
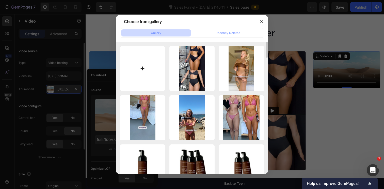
click at [144, 70] on input "file" at bounding box center [142, 68] width 45 height 45
click at [136, 68] on input "file" at bounding box center [142, 68] width 45 height 45
type input "C:\fakepath\Skjermbilde 2025-09-28 kl. 14.09.22.png"
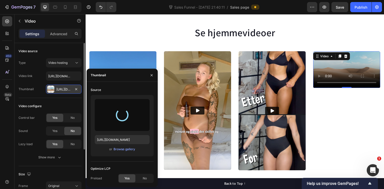
type input "https://cdn.shopify.com/s/files/1/0508/0635/8211/files/gempages_490528312938988…"
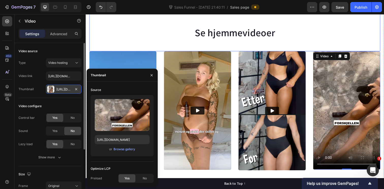
click at [153, 33] on h2 "Se hjemmevideoer" at bounding box center [237, 33] width 297 height 14
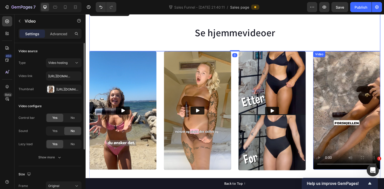
click at [344, 109] on video at bounding box center [352, 112] width 69 height 121
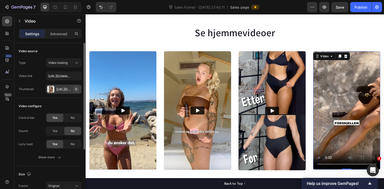
click at [79, 89] on button "button" at bounding box center [76, 89] width 6 height 6
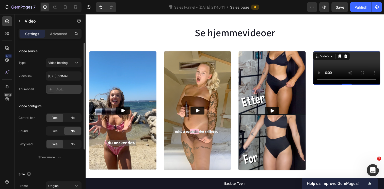
click at [63, 89] on div "Add..." at bounding box center [68, 89] width 24 height 5
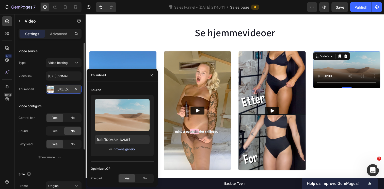
click at [128, 150] on div "Browse gallery" at bounding box center [124, 149] width 22 height 5
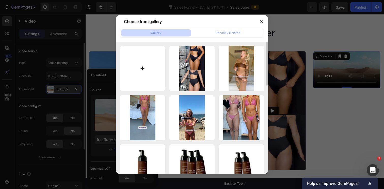
click at [148, 67] on input "file" at bounding box center [142, 68] width 45 height 45
type input "C:\fakepath\Skjermbilde 2025-09-28 kl. 14.09.22.png"
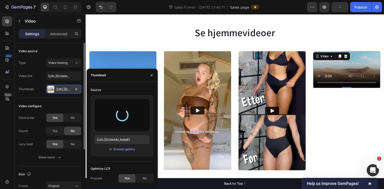
type input "https://cdn.shopify.com/s/files/1/0508/0635/8211/files/gempages_490528312938988…"
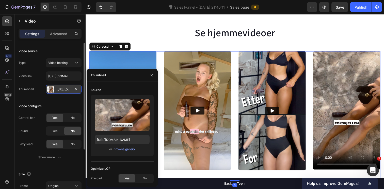
click at [335, 156] on div "Video" at bounding box center [352, 113] width 69 height 122
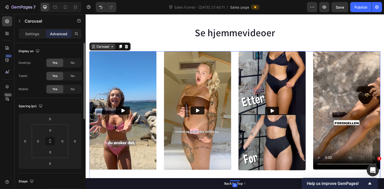
click at [104, 47] on div "Carousel" at bounding box center [103, 47] width 15 height 5
click at [161, 59] on div "Video Video Video Video Video" at bounding box center [237, 113] width 297 height 122
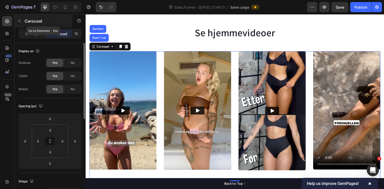
click at [20, 20] on icon "button" at bounding box center [20, 21] width 2 height 3
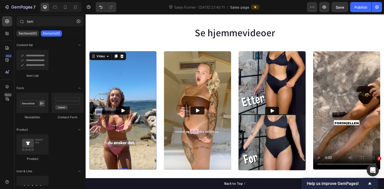
click at [122, 63] on img at bounding box center [123, 112] width 69 height 121
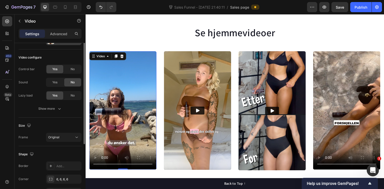
scroll to position [81, 0]
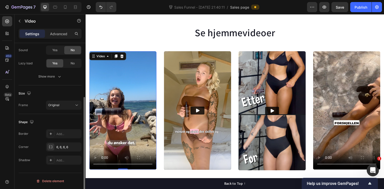
click at [58, 39] on div "Settings Advanced" at bounding box center [49, 36] width 71 height 14
click at [64, 31] on p "Advanced" at bounding box center [58, 33] width 17 height 5
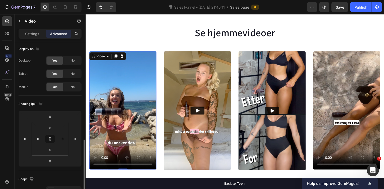
scroll to position [0, 0]
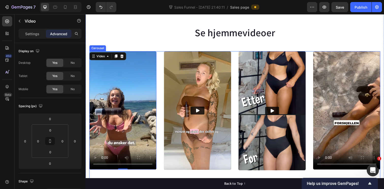
click at [162, 57] on div "Video Video 0 Video Video Video" at bounding box center [237, 113] width 297 height 122
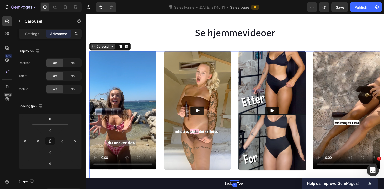
click at [102, 47] on div "Carousel" at bounding box center [103, 47] width 15 height 5
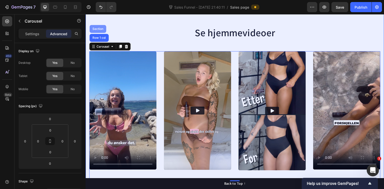
click at [98, 28] on div "Section" at bounding box center [98, 29] width 13 height 3
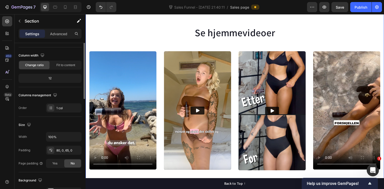
scroll to position [47, 0]
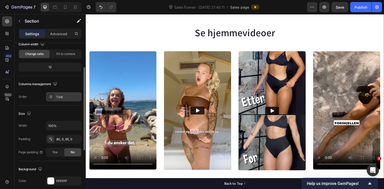
click at [61, 98] on div "1 col" at bounding box center [68, 97] width 24 height 5
click at [51, 112] on div "Size" at bounding box center [50, 114] width 63 height 8
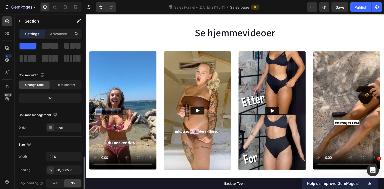
scroll to position [0, 0]
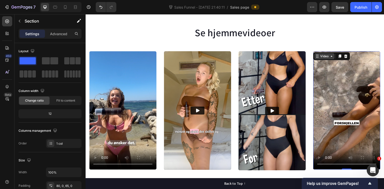
click at [326, 57] on div "Video" at bounding box center [329, 57] width 10 height 5
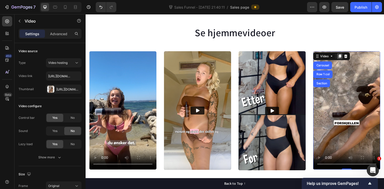
click at [345, 58] on icon at bounding box center [345, 57] width 3 height 4
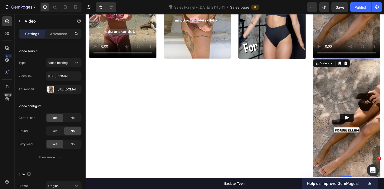
scroll to position [682, 0]
click at [104, 10] on button "Undo/Redo" at bounding box center [101, 7] width 10 height 10
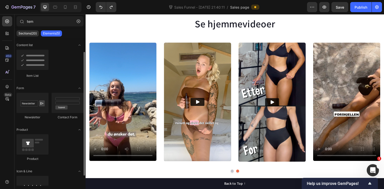
scroll to position [28, 0]
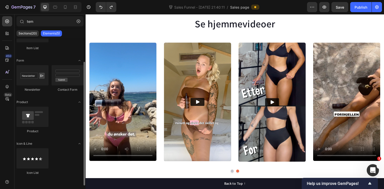
click at [55, 34] on p "Elements(5)" at bounding box center [51, 33] width 17 height 4
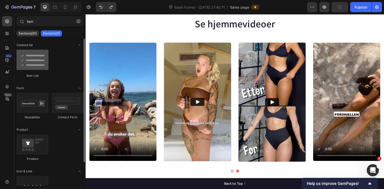
click at [37, 57] on div at bounding box center [32, 60] width 32 height 20
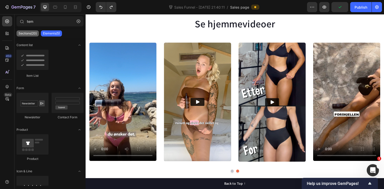
click at [28, 36] on div "Sections(20)" at bounding box center [27, 33] width 22 height 6
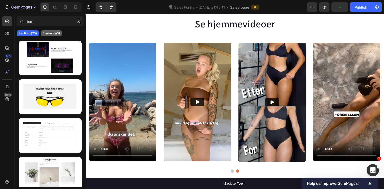
click at [52, 33] on p "Elements(5)" at bounding box center [51, 33] width 17 height 4
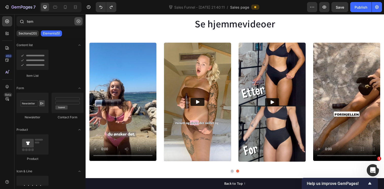
click at [79, 21] on icon "button" at bounding box center [79, 22] width 4 height 4
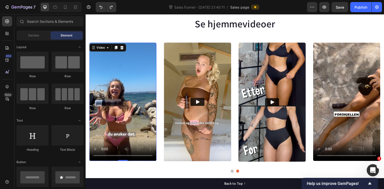
click at [127, 55] on video at bounding box center [123, 103] width 69 height 121
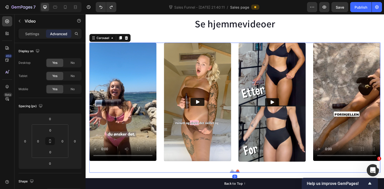
click at [161, 50] on div "Video Video Video Video Video" at bounding box center [237, 104] width 297 height 122
click at [106, 39] on div "Carousel" at bounding box center [103, 38] width 15 height 5
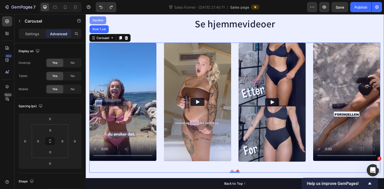
click at [101, 21] on div "Section" at bounding box center [98, 20] width 13 height 3
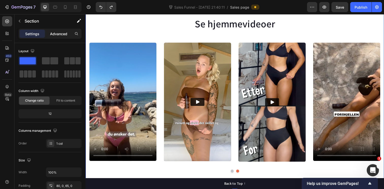
click at [65, 35] on p "Advanced" at bounding box center [58, 33] width 17 height 5
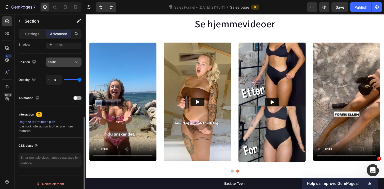
scroll to position [178, 0]
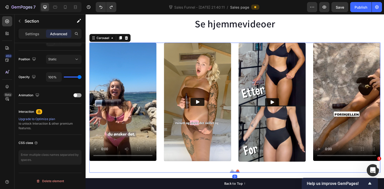
click at [162, 48] on div "Video Video Video Video Video" at bounding box center [237, 104] width 297 height 122
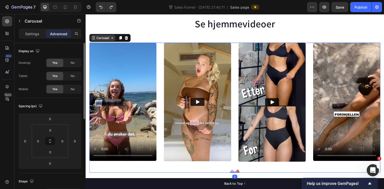
click at [110, 37] on div "Carousel" at bounding box center [103, 38] width 15 height 5
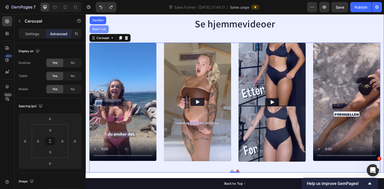
click at [100, 29] on div "Row 1 col" at bounding box center [99, 29] width 15 height 3
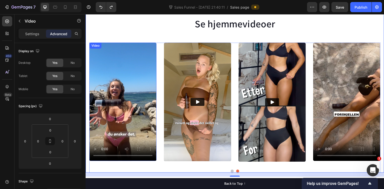
click at [148, 54] on video at bounding box center [123, 103] width 69 height 121
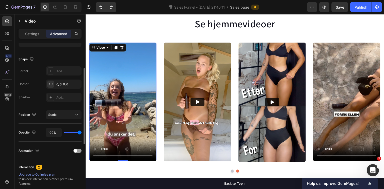
scroll to position [178, 0]
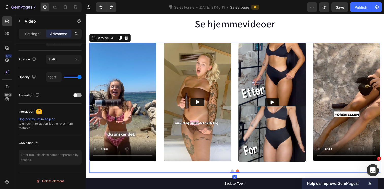
click at [315, 62] on div "Video Video Video Video Video" at bounding box center [237, 104] width 297 height 122
click at [111, 39] on icon at bounding box center [113, 38] width 4 height 4
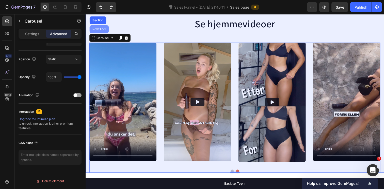
click at [100, 30] on div "Row 1 col" at bounding box center [99, 29] width 15 height 3
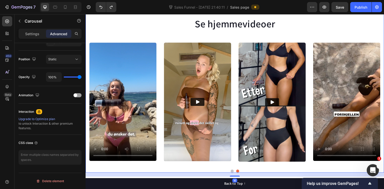
scroll to position [0, 0]
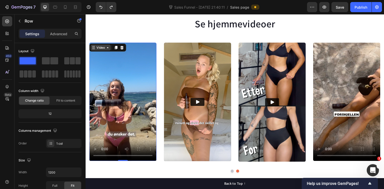
click at [95, 46] on div "Video" at bounding box center [101, 48] width 21 height 6
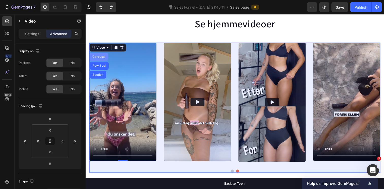
click at [101, 59] on div "Carousel" at bounding box center [99, 57] width 15 height 3
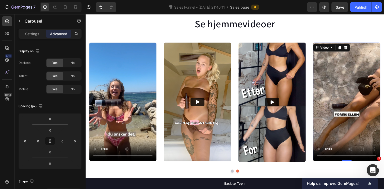
click at [343, 79] on video at bounding box center [352, 103] width 69 height 121
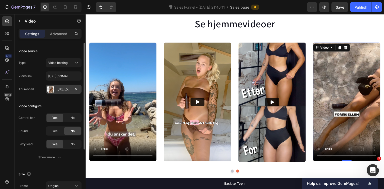
click at [52, 91] on div at bounding box center [50, 89] width 7 height 7
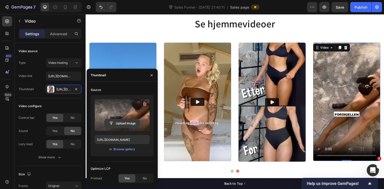
click at [125, 123] on input "file" at bounding box center [122, 123] width 35 height 9
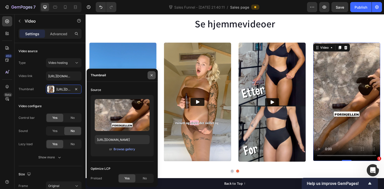
click at [153, 74] on icon "button" at bounding box center [152, 75] width 4 height 4
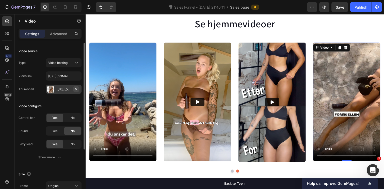
click at [77, 88] on icon "button" at bounding box center [76, 89] width 4 height 4
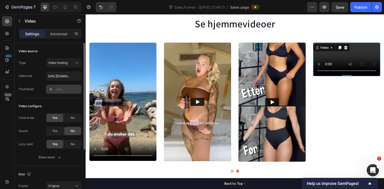
click at [60, 90] on div "Add..." at bounding box center [68, 89] width 24 height 5
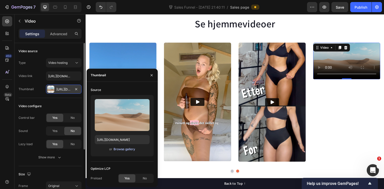
click at [119, 150] on div "Browse gallery" at bounding box center [124, 149] width 22 height 5
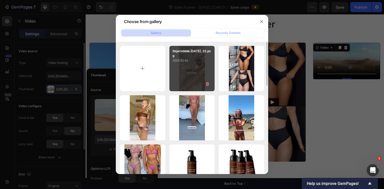
click at [193, 70] on div "Skjermbilde 2025-09-2...22.png 2656.92 kb" at bounding box center [191, 68] width 45 height 45
type input "https://cdn.shopify.com/s/files/1/0508/0635/8211/files/gempages_490528312938988…"
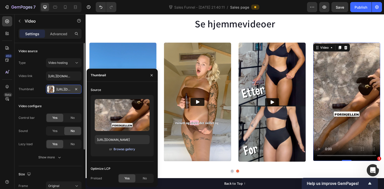
click at [128, 151] on div "Browse gallery" at bounding box center [124, 149] width 22 height 5
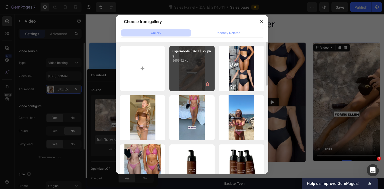
click at [194, 82] on div "Skjermbilde 2025-09-2...22.png 2656.92 kb" at bounding box center [191, 68] width 45 height 45
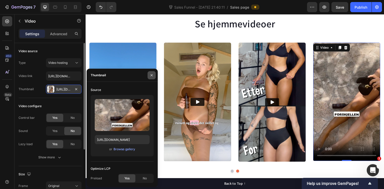
click at [152, 75] on icon "button" at bounding box center [152, 75] width 2 height 2
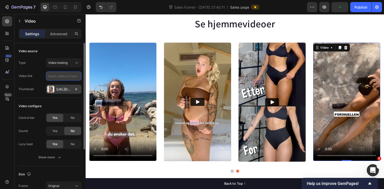
click at [60, 77] on input "text" at bounding box center [64, 76] width 36 height 9
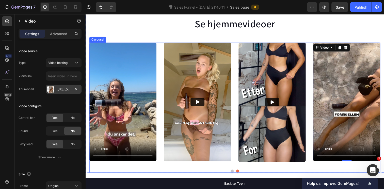
click at [234, 175] on button "Dot" at bounding box center [235, 174] width 3 height 3
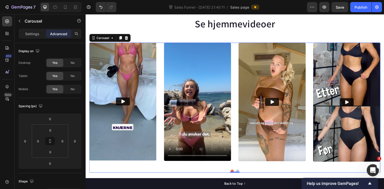
click at [240, 175] on button "Dot" at bounding box center [240, 174] width 3 height 3
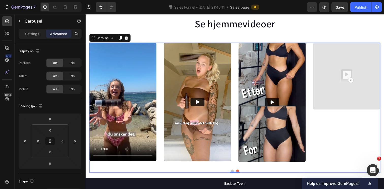
click at [234, 174] on button "Dot" at bounding box center [235, 174] width 3 height 3
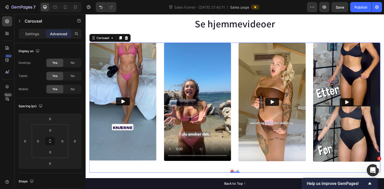
click at [240, 174] on button "Dot" at bounding box center [240, 174] width 3 height 3
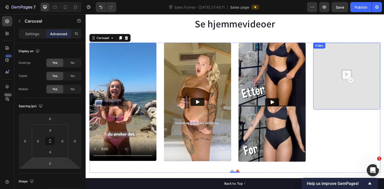
click at [352, 102] on img at bounding box center [352, 77] width 69 height 69
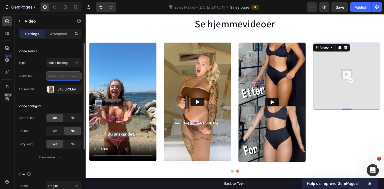
click at [53, 78] on input "text" at bounding box center [64, 76] width 36 height 9
paste input "[URL][DOMAIN_NAME]"
type input "[URL][DOMAIN_NAME]"
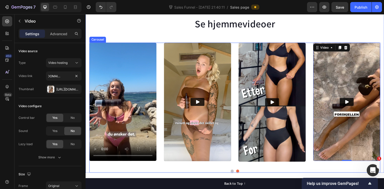
click at [234, 174] on button "Dot" at bounding box center [235, 174] width 3 height 3
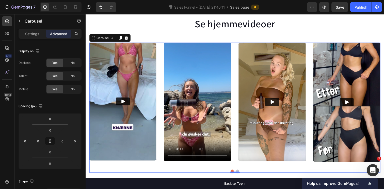
click at [240, 174] on button "Dot" at bounding box center [240, 174] width 3 height 3
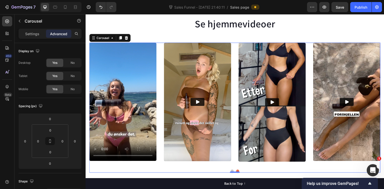
click at [235, 174] on button "Dot" at bounding box center [235, 174] width 3 height 3
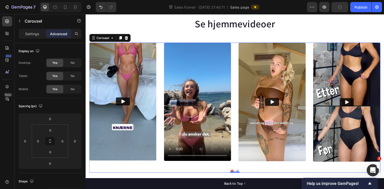
click at [240, 174] on button "Dot" at bounding box center [240, 174] width 3 height 3
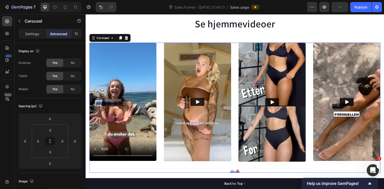
click at [235, 174] on button "Dot" at bounding box center [235, 174] width 3 height 3
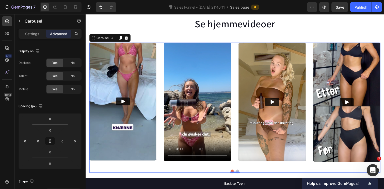
click at [242, 174] on button "Dot" at bounding box center [240, 174] width 3 height 3
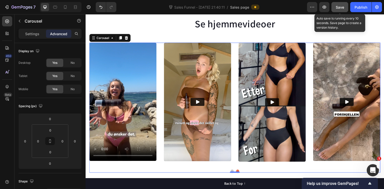
click at [337, 7] on span "Save" at bounding box center [340, 7] width 8 height 4
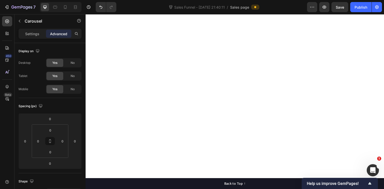
scroll to position [0, 0]
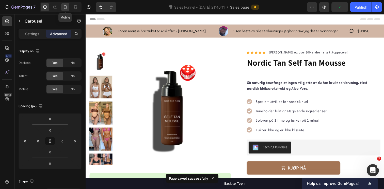
click at [64, 8] on icon at bounding box center [65, 7] width 5 height 5
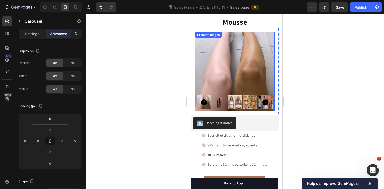
scroll to position [72, 0]
click at [253, 65] on img at bounding box center [234, 71] width 79 height 79
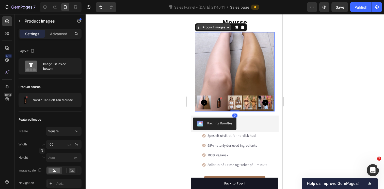
click at [213, 29] on div "Product Images" at bounding box center [213, 27] width 25 height 5
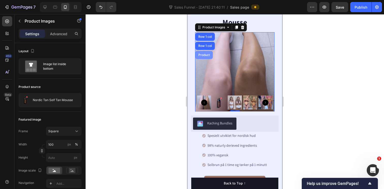
click at [206, 56] on div "Product" at bounding box center [203, 55] width 13 height 3
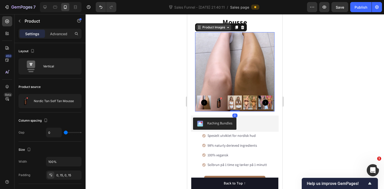
click at [209, 30] on div "Product Images" at bounding box center [213, 27] width 35 height 6
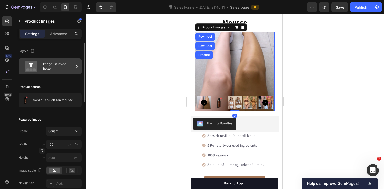
click at [58, 70] on div "Image list inside bottom" at bounding box center [58, 67] width 31 height 12
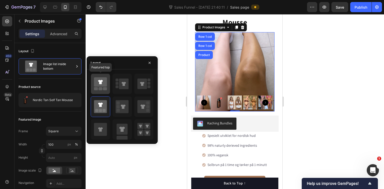
click at [103, 85] on icon at bounding box center [100, 81] width 13 height 9
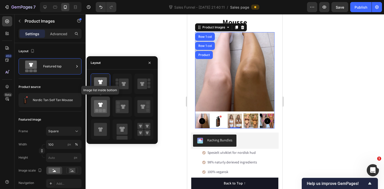
click at [103, 106] on icon at bounding box center [100, 106] width 13 height 13
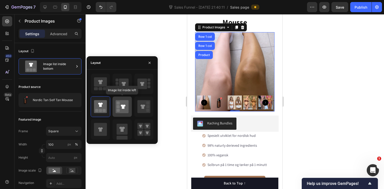
click at [119, 106] on rect at bounding box center [118, 106] width 3 height 3
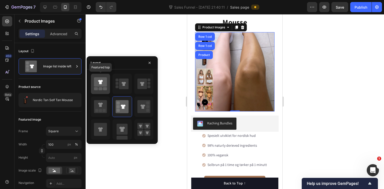
click at [98, 88] on icon at bounding box center [100, 84] width 13 height 14
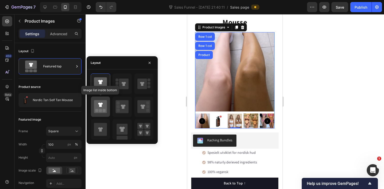
click at [98, 104] on icon at bounding box center [100, 106] width 13 height 13
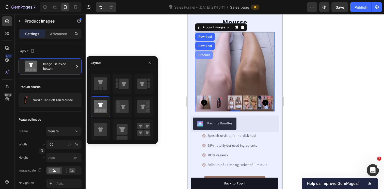
click at [211, 54] on div "Product" at bounding box center [204, 55] width 18 height 8
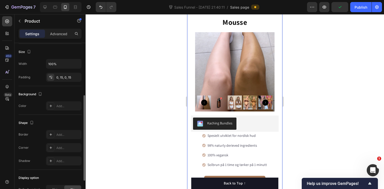
scroll to position [141, 0]
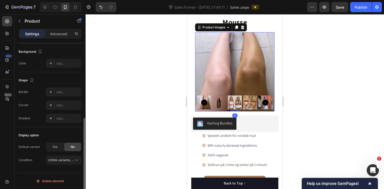
click at [223, 61] on img at bounding box center [234, 71] width 79 height 79
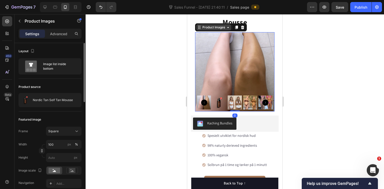
click at [219, 28] on div "Product Images" at bounding box center [213, 27] width 25 height 5
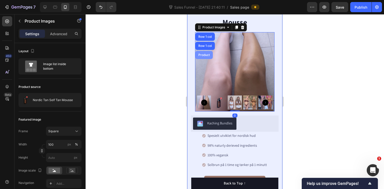
click at [208, 58] on div "Product" at bounding box center [204, 55] width 18 height 8
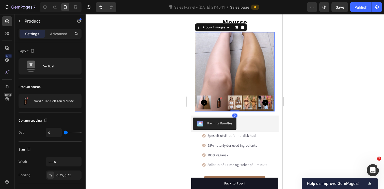
click at [210, 42] on img at bounding box center [234, 71] width 79 height 79
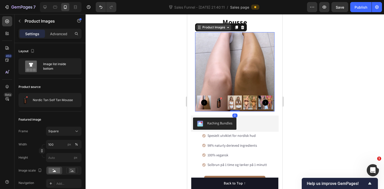
click at [215, 29] on div "Product Images" at bounding box center [213, 27] width 25 height 5
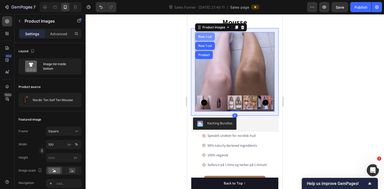
click at [204, 38] on div "Row 1 col" at bounding box center [204, 36] width 15 height 3
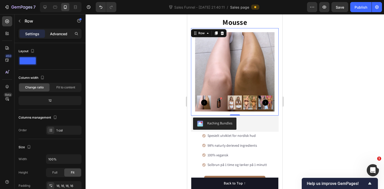
click at [61, 36] on p "Advanced" at bounding box center [58, 33] width 17 height 5
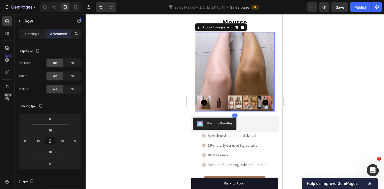
click at [224, 75] on img at bounding box center [234, 71] width 79 height 79
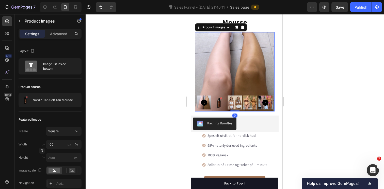
click at [138, 125] on div at bounding box center [235, 101] width 298 height 175
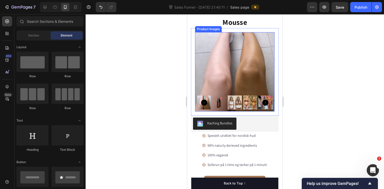
click at [252, 74] on img at bounding box center [234, 71] width 79 height 79
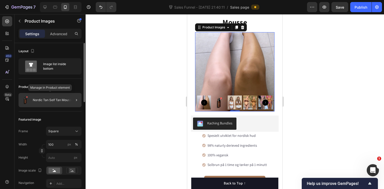
click at [45, 101] on p "Nordic Tan Self Tan Mousse" at bounding box center [53, 100] width 40 height 4
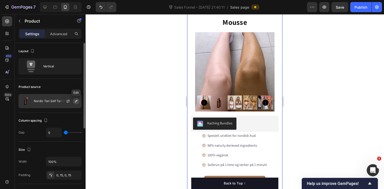
click at [76, 102] on icon "button" at bounding box center [76, 101] width 4 height 4
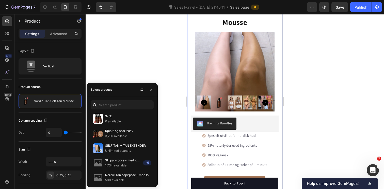
click at [144, 67] on div at bounding box center [235, 101] width 298 height 175
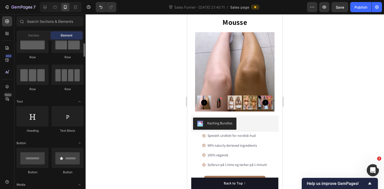
scroll to position [20, 0]
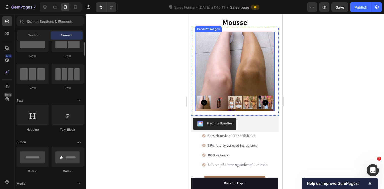
click at [235, 85] on img at bounding box center [234, 71] width 79 height 79
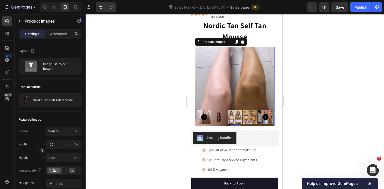
scroll to position [41, 0]
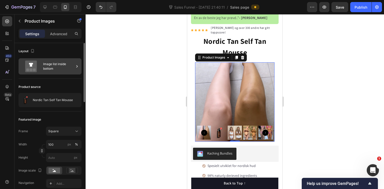
click at [57, 70] on div "Image list inside bottom" at bounding box center [58, 67] width 31 height 12
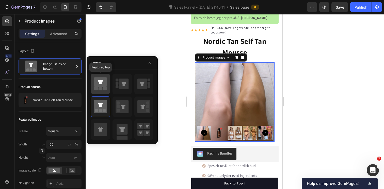
click at [103, 87] on icon at bounding box center [100, 81] width 13 height 9
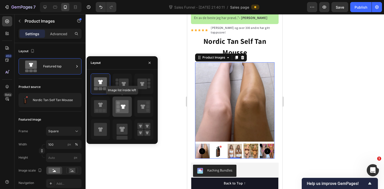
click at [118, 109] on rect at bounding box center [118, 110] width 3 height 3
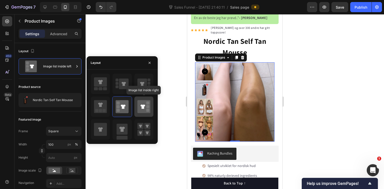
click at [141, 106] on icon at bounding box center [142, 107] width 5 height 4
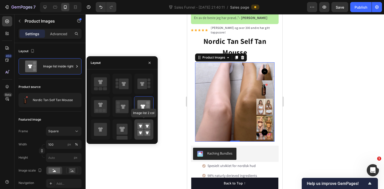
click at [141, 126] on rect at bounding box center [140, 126] width 6 height 6
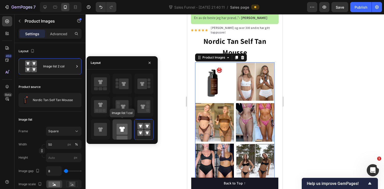
click at [123, 127] on icon at bounding box center [122, 129] width 6 height 5
type input "100"
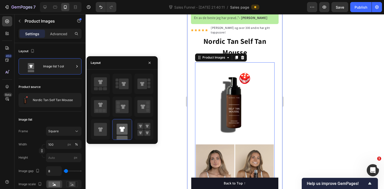
scroll to position [47, 0]
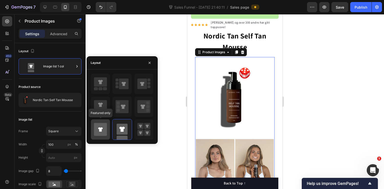
click at [102, 133] on icon at bounding box center [100, 129] width 13 height 13
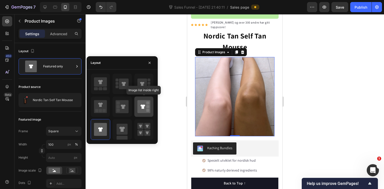
click at [137, 102] on div at bounding box center [143, 107] width 19 height 20
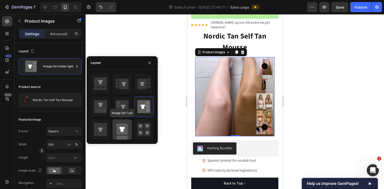
click at [123, 125] on rect at bounding box center [122, 129] width 11 height 11
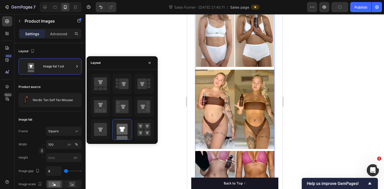
scroll to position [176, 0]
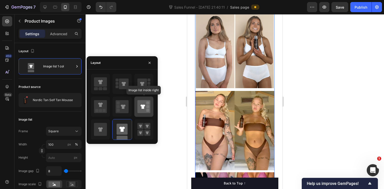
click at [145, 103] on icon at bounding box center [143, 106] width 13 height 13
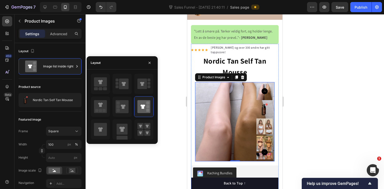
scroll to position [8, 0]
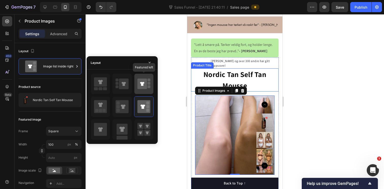
click at [145, 88] on icon at bounding box center [142, 84] width 10 height 11
type input "100"
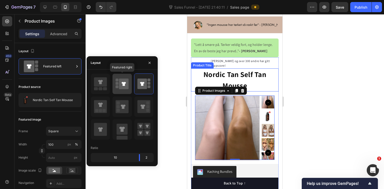
click at [125, 86] on icon at bounding box center [124, 84] width 10 height 11
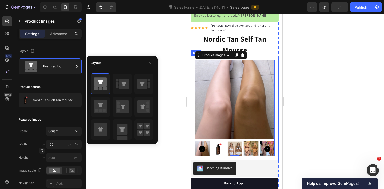
scroll to position [52, 0]
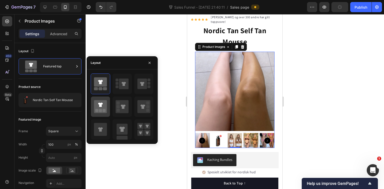
click at [107, 106] on div at bounding box center [100, 107] width 19 height 20
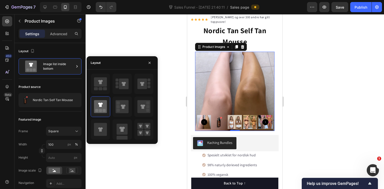
click at [316, 81] on div at bounding box center [235, 101] width 298 height 175
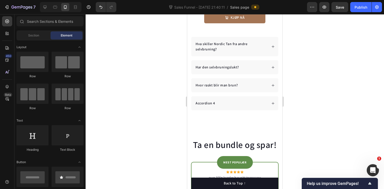
scroll to position [237, 0]
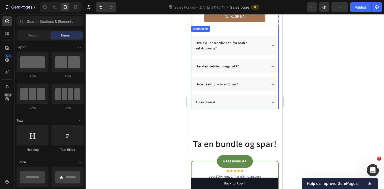
click at [205, 102] on div "Accordion 4" at bounding box center [205, 102] width 21 height 7
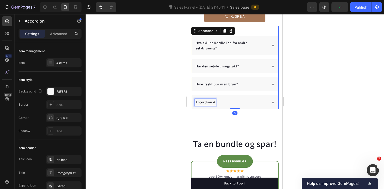
click at [205, 102] on div "Accordion 4" at bounding box center [205, 102] width 21 height 7
click at [205, 102] on p "Accordion 4" at bounding box center [205, 102] width 20 height 5
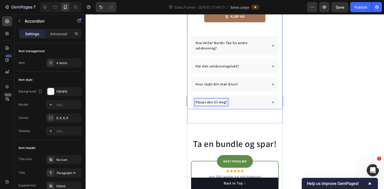
click at [320, 90] on div at bounding box center [235, 101] width 298 height 175
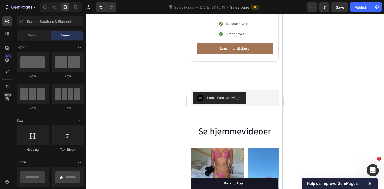
scroll to position [741, 0]
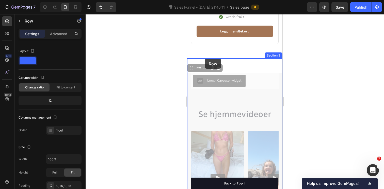
drag, startPoint x: 190, startPoint y: 71, endPoint x: 205, endPoint y: 59, distance: 18.7
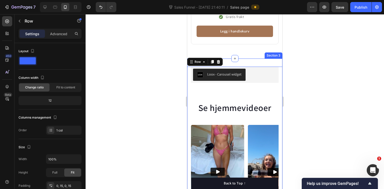
click at [99, 7] on icon "Undo/Redo" at bounding box center [100, 7] width 5 height 5
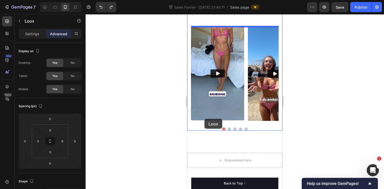
scroll to position [876, 0]
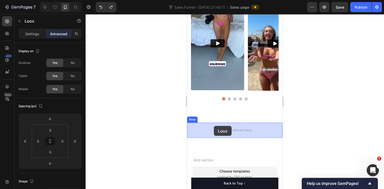
drag, startPoint x: 194, startPoint y: 71, endPoint x: 214, endPoint y: 127, distance: 59.2
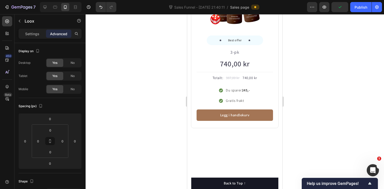
scroll to position [698, 0]
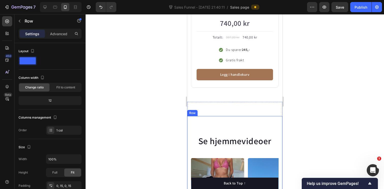
click at [189, 121] on div "Se hjemmevideoer Heading Video Video Video Video Video Carousel Row" at bounding box center [234, 189] width 95 height 146
click at [62, 34] on p "Advanced" at bounding box center [58, 33] width 17 height 5
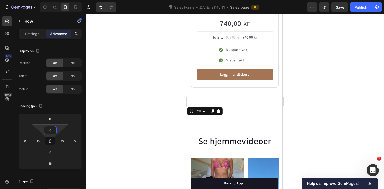
drag, startPoint x: 49, startPoint y: 136, endPoint x: 49, endPoint y: 146, distance: 10.2
click at [49, 0] on html "7 Version history Sales Funnel - [DATE] 21:40:11 / Sales page Preview Save Publ…" at bounding box center [192, 0] width 384 height 0
click at [221, 137] on h2 "Se hjemmevideoer" at bounding box center [235, 141] width 88 height 13
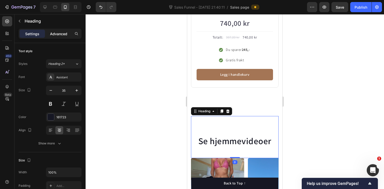
click at [57, 31] on p "Advanced" at bounding box center [58, 33] width 17 height 5
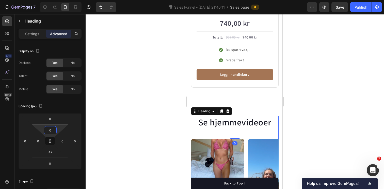
drag, startPoint x: 51, startPoint y: 138, endPoint x: 51, endPoint y: 146, distance: 7.9
click at [51, 0] on html "7 Version history Sales Funnel - [DATE] 21:40:11 / Sales page Preview Save Publ…" at bounding box center [192, 0] width 384 height 0
click at [47, 6] on icon at bounding box center [44, 7] width 5 height 5
type input "74"
type input "48"
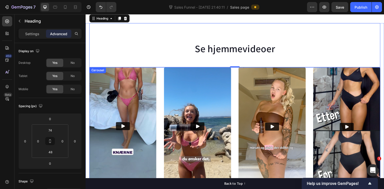
scroll to position [603, 0]
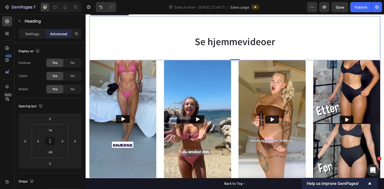
click at [228, 40] on h2 "Se hjemmevideoer" at bounding box center [237, 42] width 297 height 14
click at [173, 33] on div "Se hjemmevideoer Heading 0" at bounding box center [237, 38] width 297 height 45
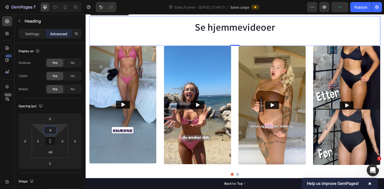
type input "6"
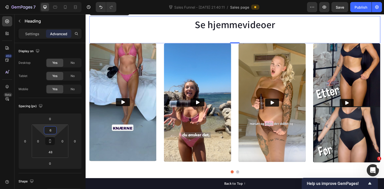
drag, startPoint x: 50, startPoint y: 138, endPoint x: 50, endPoint y: 144, distance: 5.6
click at [50, 0] on html "7 Version history Sales Funnel - [DATE] 21:40:11 / Sales page Preview Save Publ…" at bounding box center [192, 0] width 384 height 0
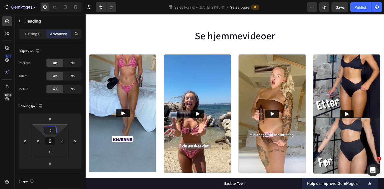
scroll to position [524, 0]
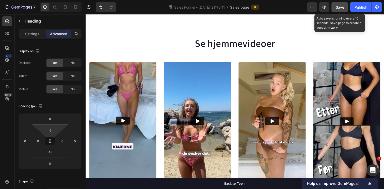
click at [340, 10] on button "Save" at bounding box center [339, 7] width 17 height 10
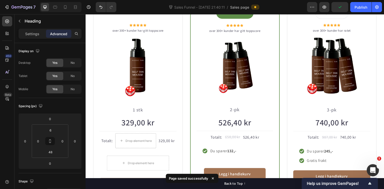
scroll to position [0, 0]
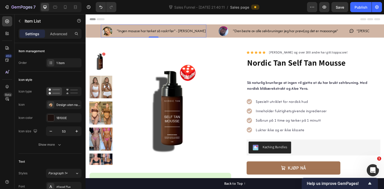
click at [113, 27] on icon at bounding box center [107, 31] width 13 height 13
click at [258, 27] on div ""Den beste av alle selvbruninger jeg har prøvd,og det er maaaange"" at bounding box center [289, 31] width 109 height 9
click at [355, 32] on icon at bounding box center [357, 31] width 5 height 5
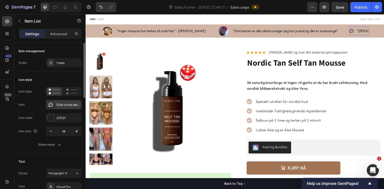
click at [51, 105] on icon at bounding box center [51, 105] width 4 height 4
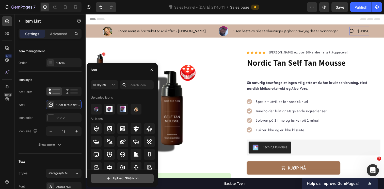
click at [125, 178] on input "file" at bounding box center [122, 178] width 62 height 9
type input "C:\fakepath\Bilde_i_sirkel_under_100KB.svg"
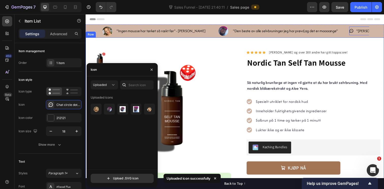
click at [189, 47] on div "Product Images “Jeg bruker Nordic Tan sin self tan mousse fordi den gir meg akk…" at bounding box center [238, 165] width 305 height 255
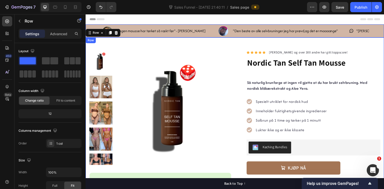
click at [98, 26] on div ""Ingen mousse har tørket så raskt før" - [PERSON_NAME] Item List "Den beste av …" at bounding box center [238, 31] width 305 height 13
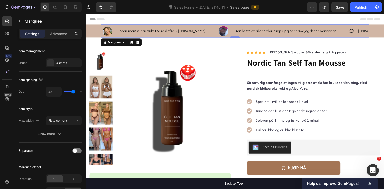
click at [198, 35] on div ""Ingen mousse har tørket så raskt før" - [PERSON_NAME] Item List" at bounding box center [160, 31] width 119 height 13
click at [114, 44] on div "Marquee" at bounding box center [114, 43] width 15 height 5
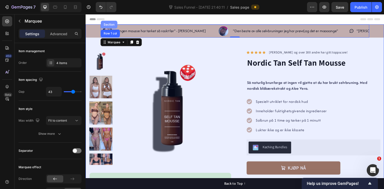
click at [112, 25] on div "Section" at bounding box center [109, 24] width 13 height 3
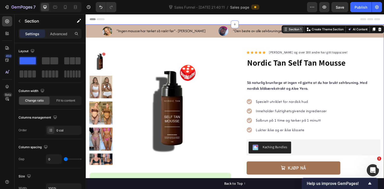
click at [302, 31] on div "Section 1" at bounding box center [299, 29] width 15 height 5
click at [67, 7] on icon at bounding box center [65, 7] width 5 height 5
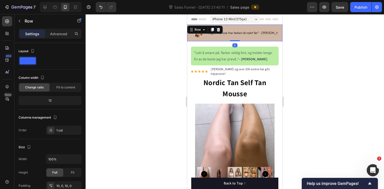
click at [248, 39] on div ""Ingen mousse har tørket så raskt før" - [PERSON_NAME] Item List "Den beste av …" at bounding box center [234, 33] width 95 height 17
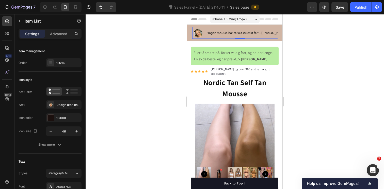
click at [199, 38] on icon at bounding box center [198, 33] width 12 height 12
click at [46, 7] on icon at bounding box center [44, 7] width 3 height 3
type input "53"
type input "16"
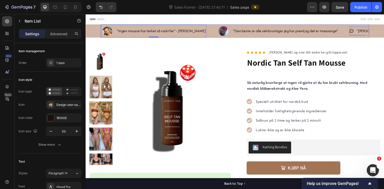
click at [355, 31] on icon at bounding box center [357, 31] width 5 height 5
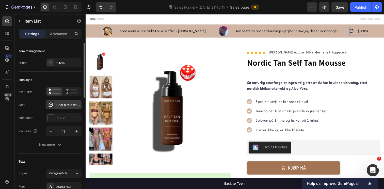
click at [51, 104] on icon at bounding box center [50, 104] width 5 height 5
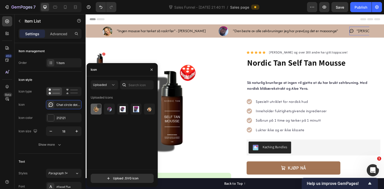
click at [92, 110] on div at bounding box center [96, 109] width 11 height 11
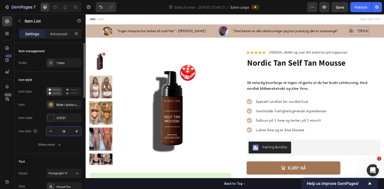
click at [65, 131] on input "18" at bounding box center [63, 131] width 17 height 9
type input "53"
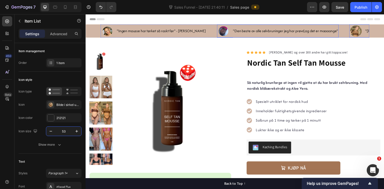
click at [221, 34] on image at bounding box center [226, 34] width 10 height 18
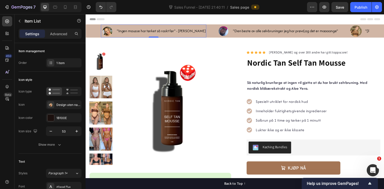
click at [110, 33] on image at bounding box center [107, 34] width 17 height 14
click at [355, 32] on image at bounding box center [361, 31] width 12 height 13
click at [66, 133] on input "53" at bounding box center [63, 131] width 17 height 9
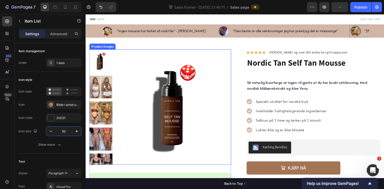
type input "5"
type input "45"
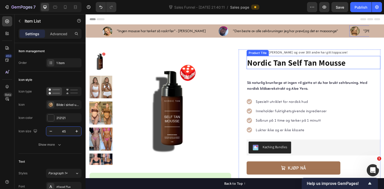
click at [378, 64] on h1 "Nordic Tan Self Tan Mousse" at bounding box center [318, 64] width 137 height 14
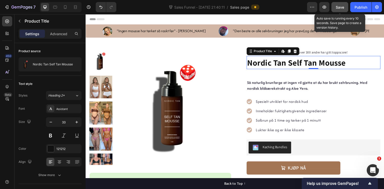
click at [341, 7] on span "Save" at bounding box center [340, 7] width 8 height 4
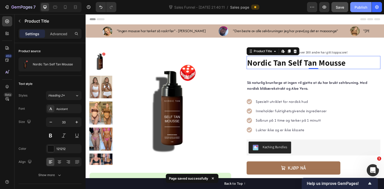
click at [363, 8] on div "Publish" at bounding box center [360, 7] width 13 height 5
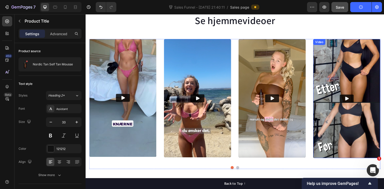
scroll to position [551, 0]
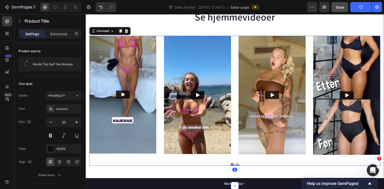
click at [240, 169] on div "Se hjemmevideoer Heading Video Video Video Video Video Carousel 0 Row" at bounding box center [238, 90] width 305 height 165
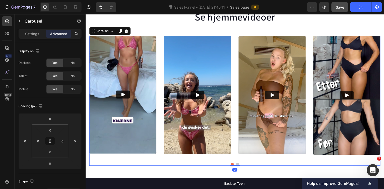
click at [241, 167] on button "Dot" at bounding box center [240, 167] width 3 height 3
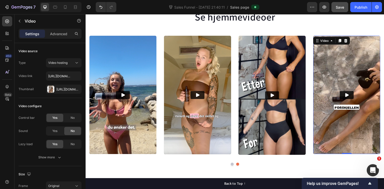
click at [369, 52] on img at bounding box center [352, 96] width 69 height 121
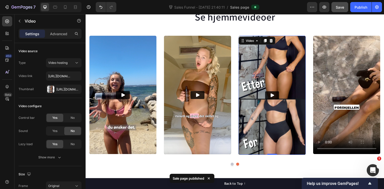
click at [271, 74] on img at bounding box center [276, 97] width 69 height 122
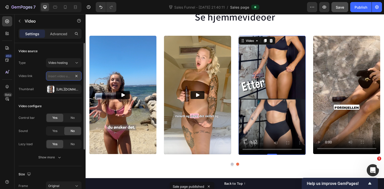
scroll to position [0, 0]
click at [64, 77] on input "text" at bounding box center [64, 76] width 36 height 9
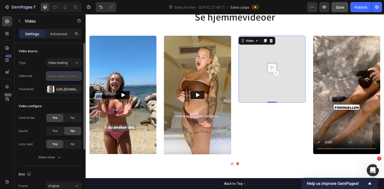
click at [60, 78] on input "text" at bounding box center [64, 76] width 36 height 9
paste input "[URL][DOMAIN_NAME]"
type input "[URL][DOMAIN_NAME]"
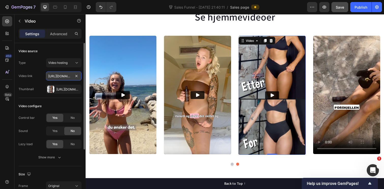
scroll to position [0, 23]
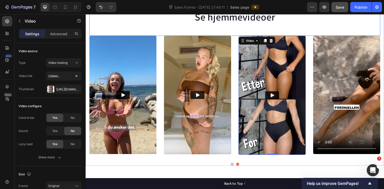
click at [328, 25] on div "Se hjemmevideoer Heading" at bounding box center [237, 22] width 297 height 28
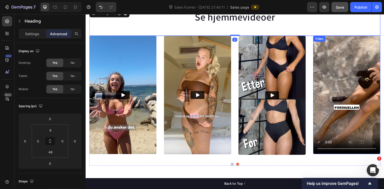
click at [365, 96] on video at bounding box center [352, 96] width 69 height 121
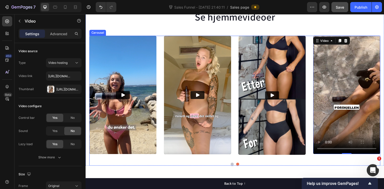
click at [235, 168] on div "Video Video Video Video Video 0 Carousel" at bounding box center [237, 102] width 297 height 133
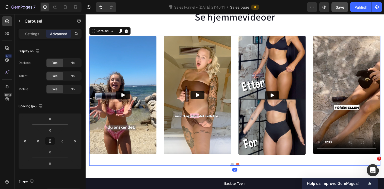
click at [234, 167] on button "Dot" at bounding box center [235, 167] width 3 height 3
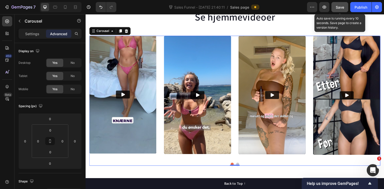
click at [340, 6] on span "Save" at bounding box center [340, 7] width 8 height 4
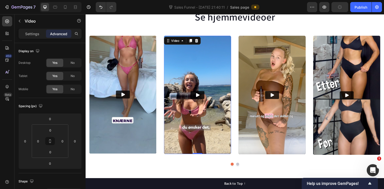
click at [204, 48] on img at bounding box center [199, 96] width 69 height 121
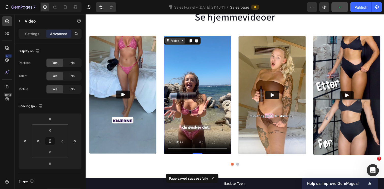
click at [177, 42] on div "Video" at bounding box center [177, 41] width 10 height 5
click at [214, 79] on video at bounding box center [199, 96] width 69 height 121
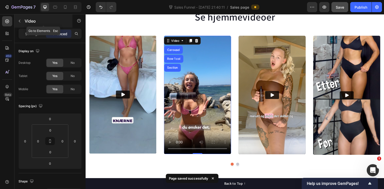
click at [19, 21] on icon "button" at bounding box center [20, 21] width 4 height 4
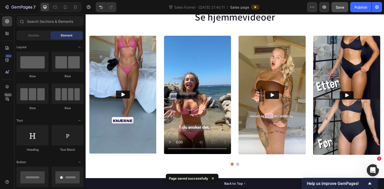
scroll to position [0, 0]
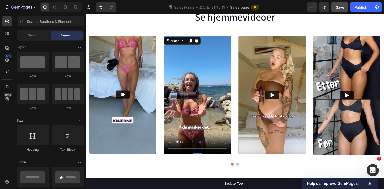
click at [196, 63] on video at bounding box center [199, 96] width 69 height 121
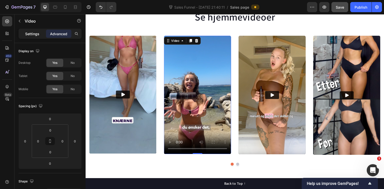
click at [34, 34] on p "Settings" at bounding box center [32, 33] width 14 height 5
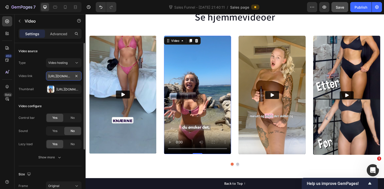
click at [61, 77] on input "[URL][DOMAIN_NAME]" at bounding box center [64, 76] width 36 height 9
click at [60, 77] on input "[URL][DOMAIN_NAME]" at bounding box center [64, 76] width 36 height 9
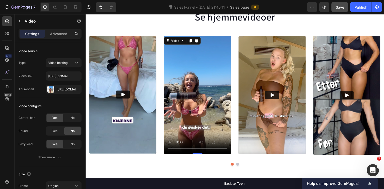
click at [210, 70] on video at bounding box center [199, 96] width 69 height 121
click at [198, 68] on video at bounding box center [199, 96] width 69 height 121
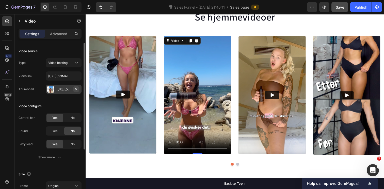
click at [75, 89] on icon "button" at bounding box center [76, 89] width 4 height 4
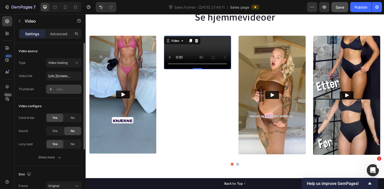
click at [50, 91] on icon at bounding box center [51, 89] width 4 height 4
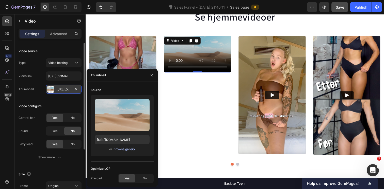
click at [120, 152] on button "Browse gallery" at bounding box center [124, 149] width 22 height 5
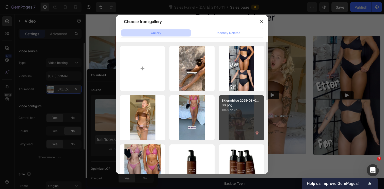
click at [235, 109] on p "1948.72 kb" at bounding box center [241, 110] width 39 height 5
type input "[URL][DOMAIN_NAME]"
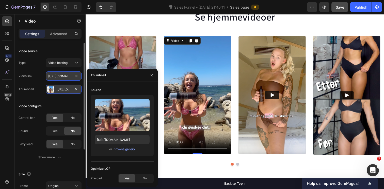
click at [65, 77] on input "[URL][DOMAIN_NAME]" at bounding box center [64, 76] width 36 height 9
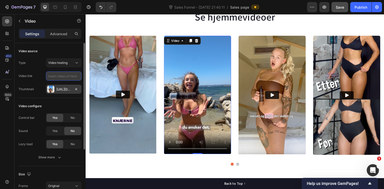
paste input "[URL][DOMAIN_NAME]"
type input "[URL][DOMAIN_NAME]"
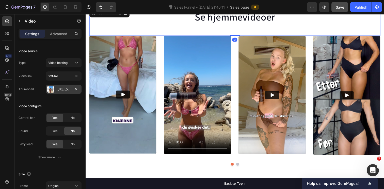
click at [306, 27] on div "Se hjemmevideoer Heading 0" at bounding box center [237, 22] width 297 height 28
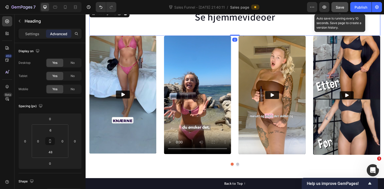
click at [338, 7] on span "Save" at bounding box center [340, 7] width 8 height 4
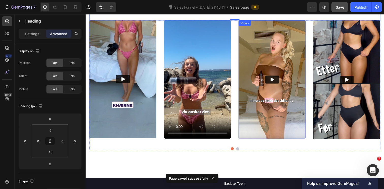
scroll to position [576, 0]
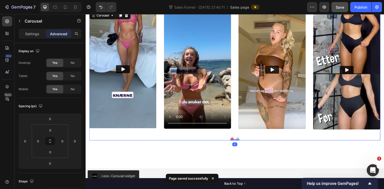
click at [243, 141] on div at bounding box center [237, 141] width 297 height 3
click at [241, 141] on button "Dot" at bounding box center [240, 141] width 3 height 3
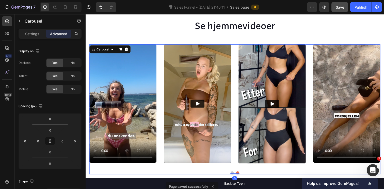
scroll to position [501, 0]
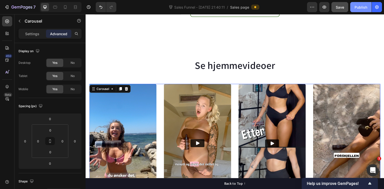
click at [357, 8] on div "Publish" at bounding box center [360, 7] width 13 height 5
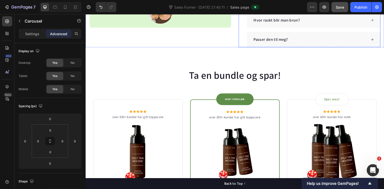
scroll to position [146, 0]
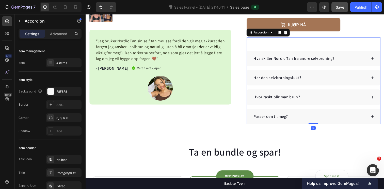
click at [378, 59] on icon at bounding box center [378, 60] width 4 height 4
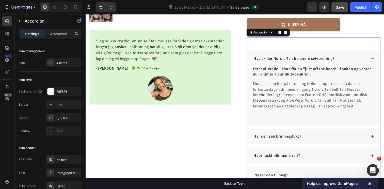
click at [378, 60] on icon at bounding box center [378, 60] width 4 height 4
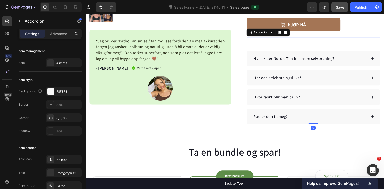
click at [378, 79] on icon at bounding box center [378, 79] width 4 height 4
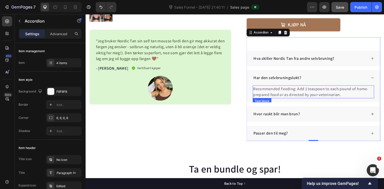
click at [290, 96] on p "Recommended Feeding: Add 1 teaspoon to each pound of home-prepared food or as d…" at bounding box center [318, 94] width 123 height 12
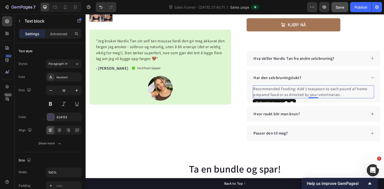
click at [290, 96] on p "Recommended Feeding: Add 1 teaspoon to each pound of home-prepared food or as d…" at bounding box center [318, 94] width 123 height 12
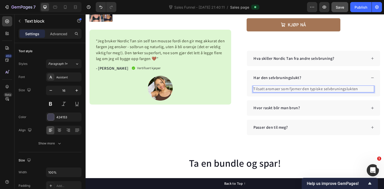
click at [257, 91] on p "Tilsatt aromaer som fjerner den typiske selvbruningslukten" at bounding box center [318, 91] width 123 height 6
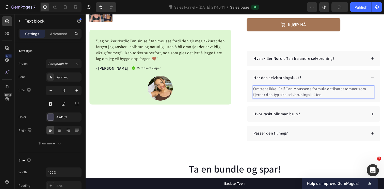
click at [329, 96] on p "Omtrent ikke. Self Tan Moussens formula er tilsatt aromaer som fjerner den typi…" at bounding box center [318, 94] width 123 height 12
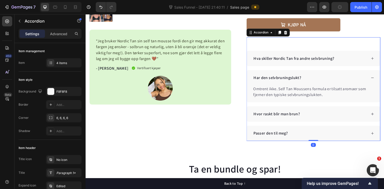
click at [379, 77] on icon at bounding box center [378, 79] width 4 height 4
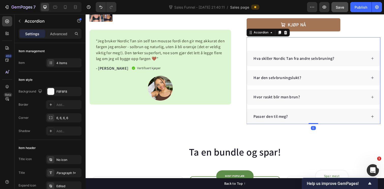
click at [341, 102] on div "Hvor raskt blir man brun?" at bounding box center [314, 99] width 116 height 8
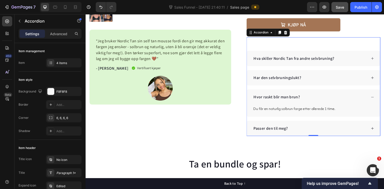
click at [378, 79] on icon at bounding box center [378, 79] width 4 height 4
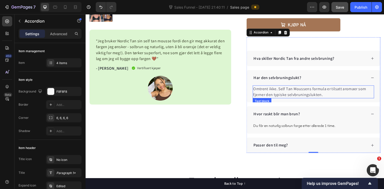
click at [312, 93] on p "Omtrent ikke. Self Tan Moussens formula er tilsatt aromaer som fjerner den typi…" at bounding box center [318, 94] width 123 height 12
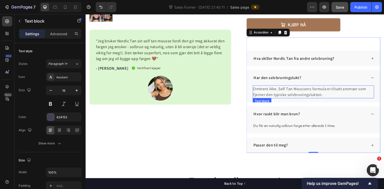
click at [312, 93] on p "Omtrent ikke. Self Tan Moussens formula er tilsatt aromaer som fjerner den typi…" at bounding box center [318, 94] width 123 height 12
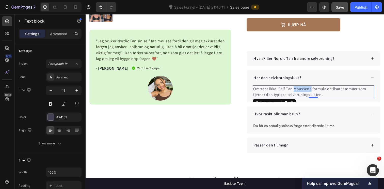
click at [312, 93] on p "Omtrent ikke. Self Tan Moussens formula er tilsatt aromaer som fjerner den typi…" at bounding box center [318, 94] width 123 height 12
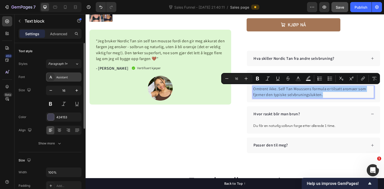
click at [68, 80] on div "Assistant" at bounding box center [64, 77] width 36 height 9
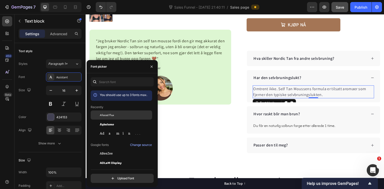
click at [110, 117] on span "Afacad Flux" at bounding box center [107, 115] width 14 height 5
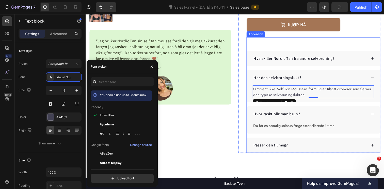
click at [378, 80] on icon at bounding box center [378, 79] width 4 height 4
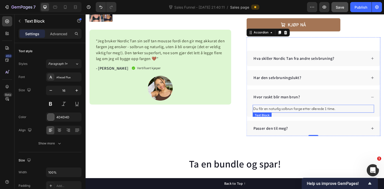
click at [317, 111] on p "Du får en naturlig solbrun farge etter allerede 1 time." at bounding box center [318, 110] width 123 height 7
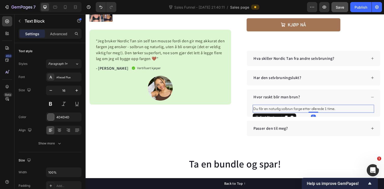
click at [317, 111] on p "Du får en naturlig solbrun farge etter allerede 1 time." at bounding box center [318, 110] width 123 height 7
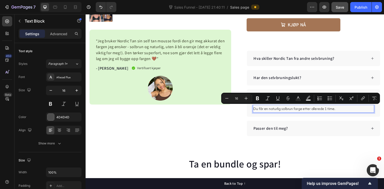
click at [258, 110] on p "Du får en naturlig solbrun farge etter allerede 1 time." at bounding box center [318, 110] width 123 height 7
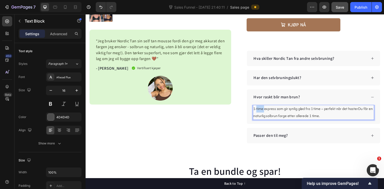
drag, startPoint x: 268, startPoint y: 111, endPoint x: 259, endPoint y: 111, distance: 8.6
click at [259, 111] on p "1-time express som gir synlig glød fra 1 time – perfekt når det hasterDu får en…" at bounding box center [318, 114] width 123 height 15
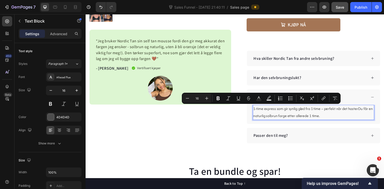
click at [257, 111] on p "1-time express som gir synlig glød fra 1 time – perfekt når det hasterDu får en…" at bounding box center [318, 114] width 123 height 15
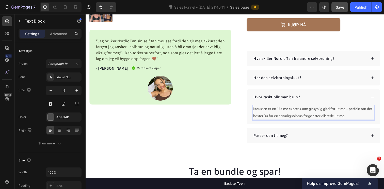
click at [305, 111] on p "Moussen er en "1-time express som gir synlig glød fra 1 time – perfekt når det …" at bounding box center [318, 114] width 123 height 15
click at [361, 109] on p "Moussen er en "1-time express"-selvbruning som gir synlig glød fra 1 time – per…" at bounding box center [318, 114] width 123 height 15
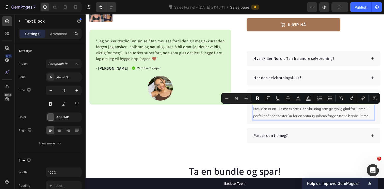
click at [359, 111] on p "Moussen er en "1-time express"-selvbruning som gir synlig glød fra 1 time – per…" at bounding box center [318, 114] width 123 height 15
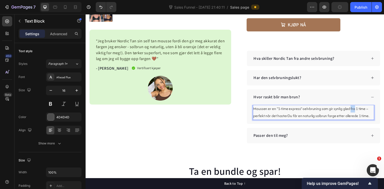
click at [359, 111] on p "Moussen er en "1-time express"-selvbruning som gir synlig glød fra 1 time – per…" at bounding box center [318, 114] width 123 height 15
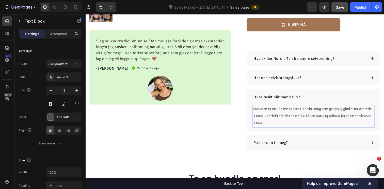
click at [306, 119] on p "Moussen er en "1-time express"-selvbruning som gir synlig glød etter allerede 1…" at bounding box center [318, 118] width 123 height 22
click at [285, 125] on p "Moussen er en "1-time express"-selvbruning som gir synlig glød etter allerede 1…" at bounding box center [318, 118] width 123 height 22
drag, startPoint x: 285, startPoint y: 125, endPoint x: 279, endPoint y: 125, distance: 6.1
click at [279, 125] on p "Moussen er en "1-time express"-selvbruning som gir synlig glød etter allerede 1…" at bounding box center [318, 118] width 123 height 22
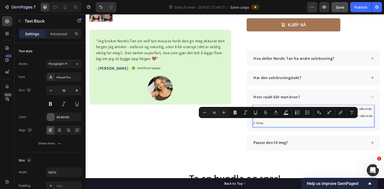
click at [285, 127] on p "Moussen er en "1-time express"-selvbruning som gir synlig glød etter allerede 1…" at bounding box center [318, 118] width 123 height 22
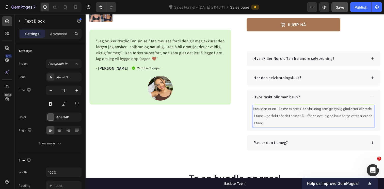
click at [272, 125] on p "Moussen er en "1-time express"-selvbruning som gir synlig glød etter allerede 1…" at bounding box center [318, 118] width 123 height 22
click at [290, 125] on p "Moussen er en "1-time express"-selvbruning som gir synlig glød etter allerede 1…" at bounding box center [318, 118] width 123 height 22
click at [313, 126] on p "Moussen er en "1-time express"-selvbruning som gir synlig glød etter allerede 1…" at bounding box center [318, 118] width 123 height 22
click at [335, 125] on p "Moussen er en "1-time express"-selvbruning som gir synlig glød etter allerede 1…" at bounding box center [318, 118] width 123 height 22
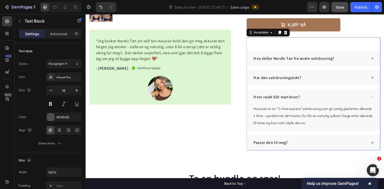
click at [378, 96] on div "Hvor raskt blir man brun?" at bounding box center [318, 99] width 136 height 16
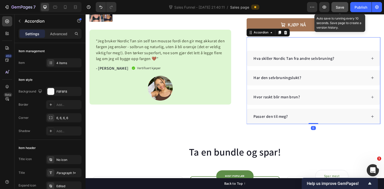
click at [343, 9] on span "Save" at bounding box center [340, 7] width 8 height 4
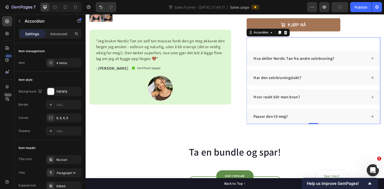
click at [377, 80] on icon at bounding box center [378, 79] width 4 height 4
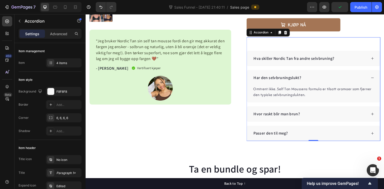
click at [377, 80] on icon at bounding box center [378, 79] width 4 height 4
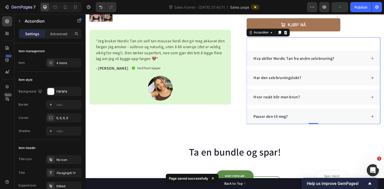
click at [379, 99] on icon at bounding box center [378, 99] width 4 height 4
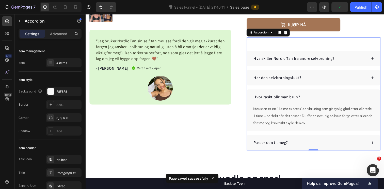
click at [379, 99] on icon at bounding box center [378, 99] width 4 height 4
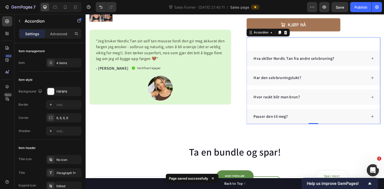
click at [378, 119] on icon at bounding box center [378, 119] width 4 height 4
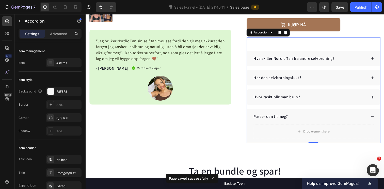
click at [378, 101] on div "Hvor raskt blir man brun?" at bounding box center [318, 99] width 136 height 16
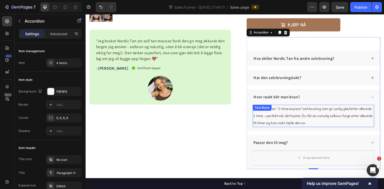
click at [267, 111] on div "Text Block" at bounding box center [265, 110] width 17 height 5
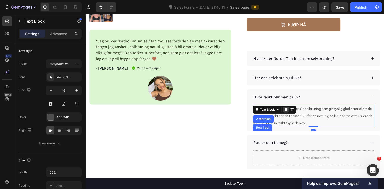
click at [290, 112] on icon at bounding box center [290, 112] width 3 height 4
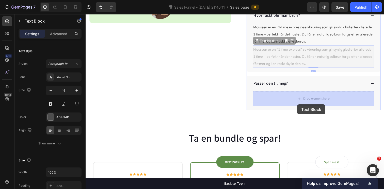
scroll to position [230, 0]
drag, startPoint x: 260, startPoint y: 127, endPoint x: 305, endPoint y: 102, distance: 51.7
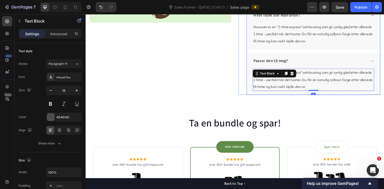
scroll to position [217, 0]
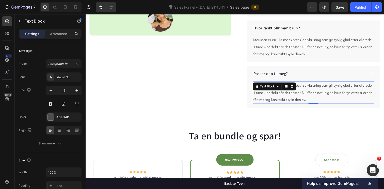
click at [334, 100] on p "Moussen er en "1-time express"-selvbruning som gir synlig glød etter allerede 1…" at bounding box center [318, 95] width 123 height 22
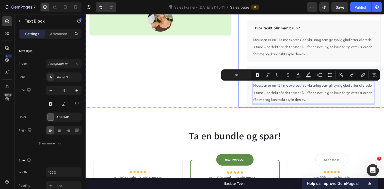
drag, startPoint x: 330, startPoint y: 100, endPoint x: 242, endPoint y: 80, distance: 90.2
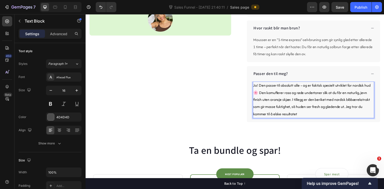
click at [262, 93] on span "Ja! Den passer til absolutt alle – og er faktisk spesielt utviklet for nordisk …" at bounding box center [317, 101] width 120 height 35
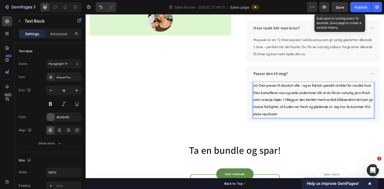
click at [340, 6] on span "Save" at bounding box center [340, 7] width 8 height 4
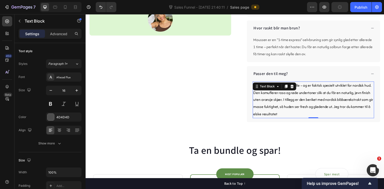
click at [336, 106] on span "Ja! Den passer til absolutt alle – og er faktisk spesielt utviklet for nordisk …" at bounding box center [318, 101] width 122 height 35
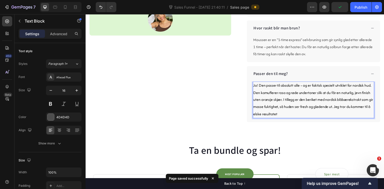
click at [260, 86] on span "Ja! Den passer til absolutt alle – og er faktisk spesielt utviklet for nordisk …" at bounding box center [318, 101] width 122 height 35
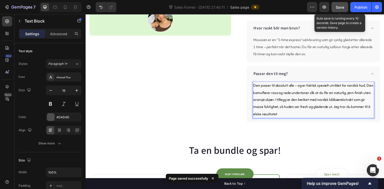
click at [342, 9] on span "Save" at bounding box center [340, 7] width 8 height 4
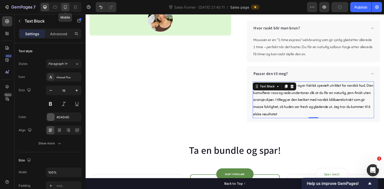
click at [68, 6] on div at bounding box center [65, 7] width 8 height 8
type input "14"
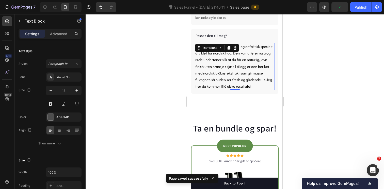
scroll to position [329, 0]
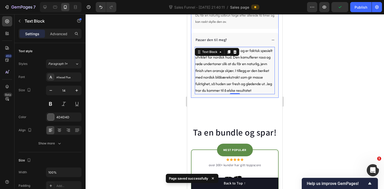
click at [273, 39] on icon at bounding box center [273, 40] width 4 height 4
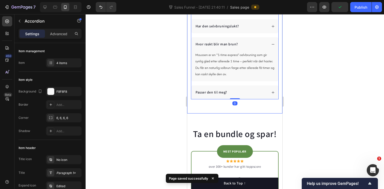
scroll to position [272, 0]
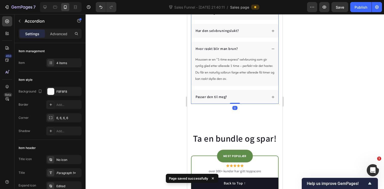
click at [273, 49] on icon at bounding box center [273, 49] width 3 height 0
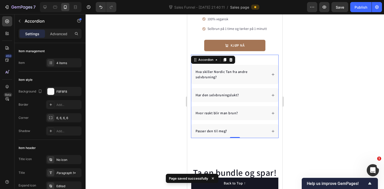
scroll to position [204, 0]
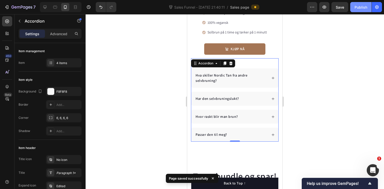
click at [367, 7] on div "Publish" at bounding box center [360, 7] width 13 height 5
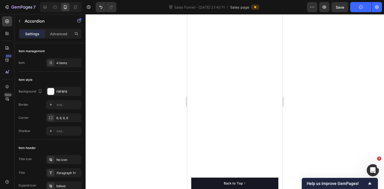
scroll to position [0, 0]
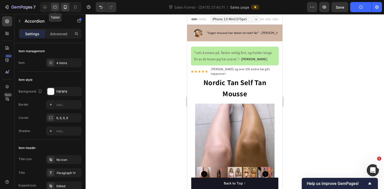
click at [55, 5] on icon at bounding box center [55, 7] width 5 height 5
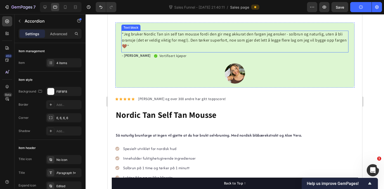
scroll to position [260, 0]
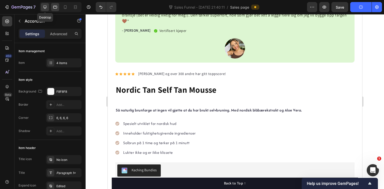
click at [46, 7] on icon at bounding box center [44, 7] width 3 height 3
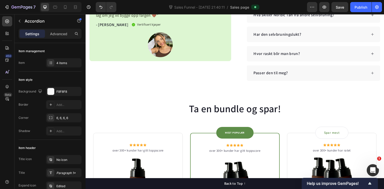
scroll to position [234, 0]
